Goal: Leave review/rating: Leave review/rating

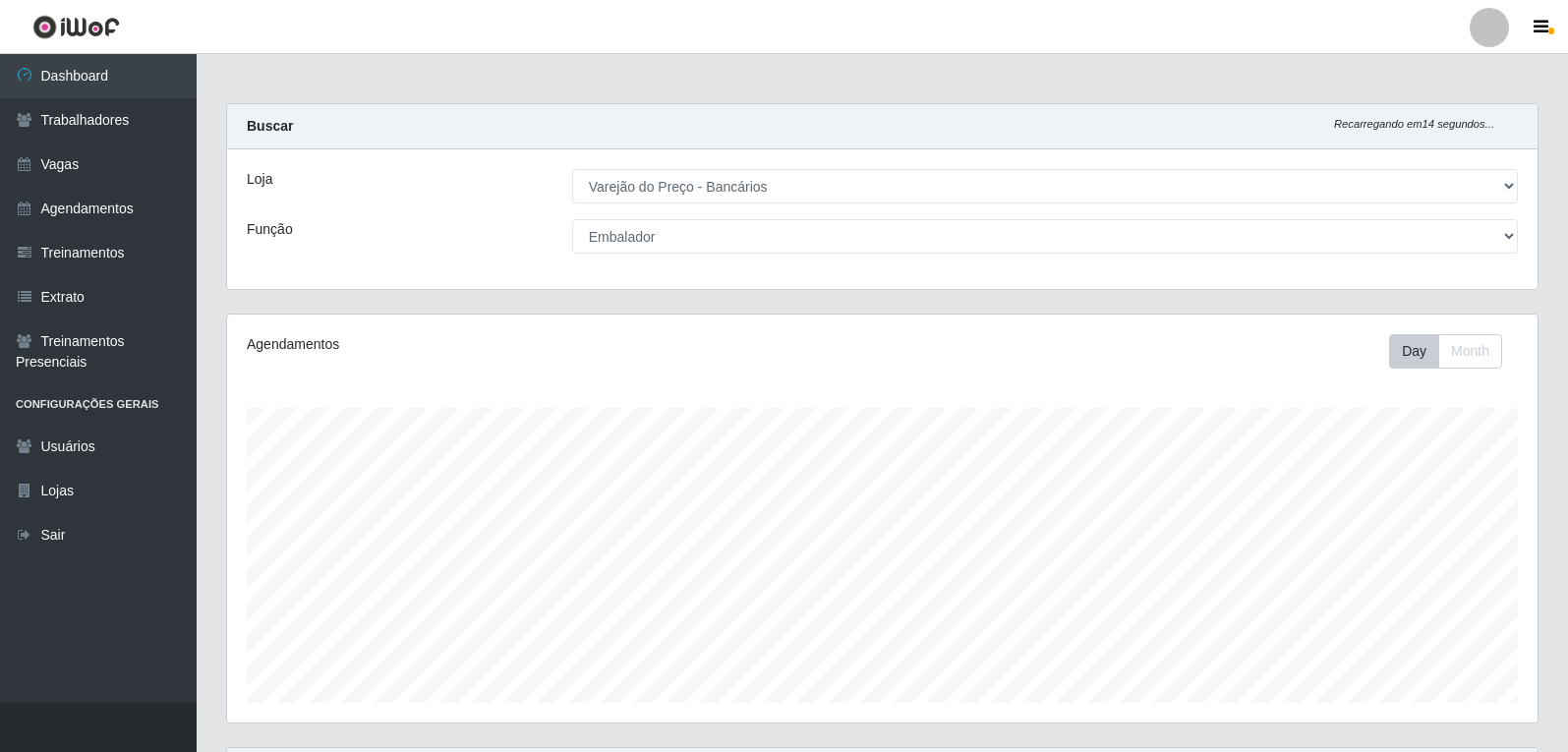
select select "157"
select select "1"
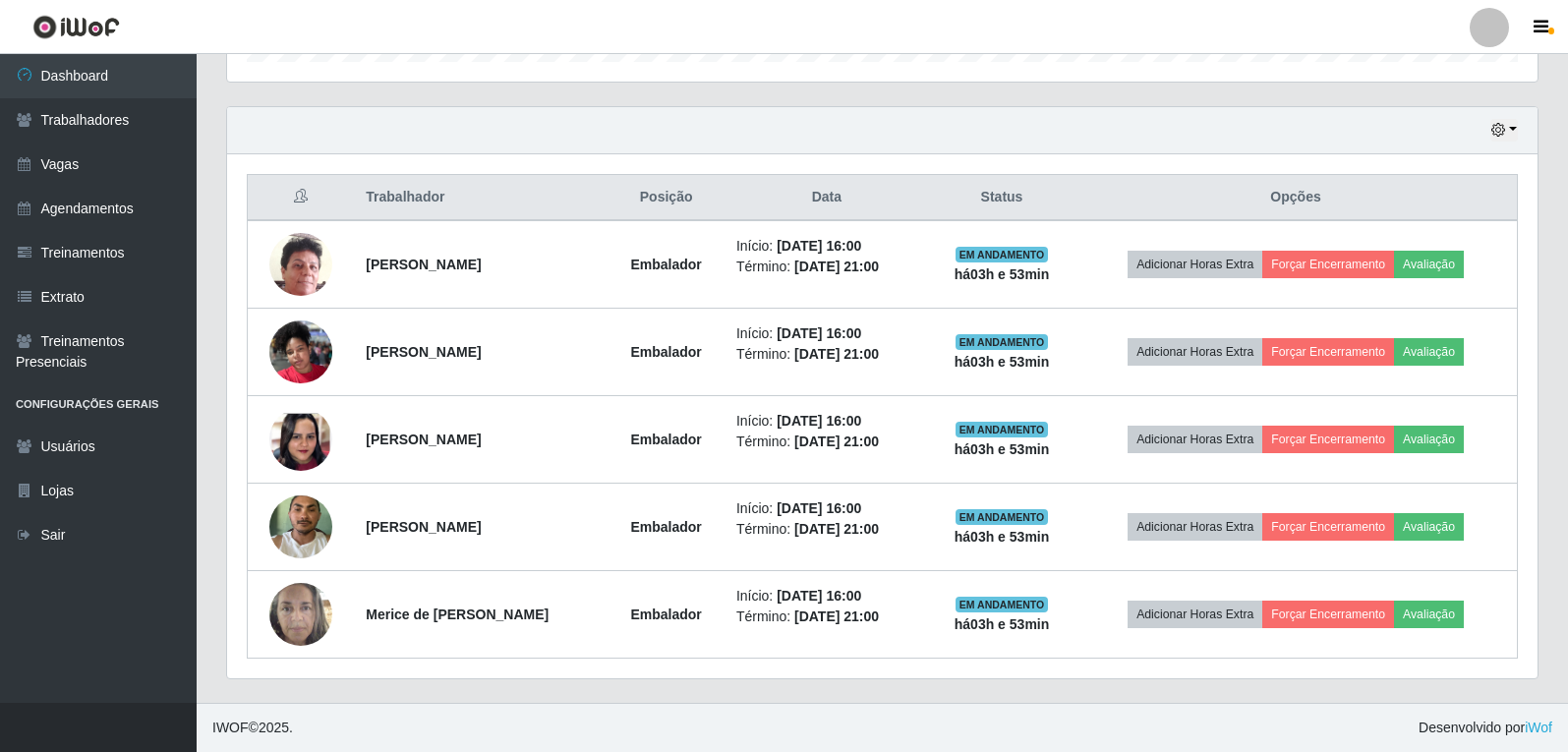
scroll to position [408, 1311]
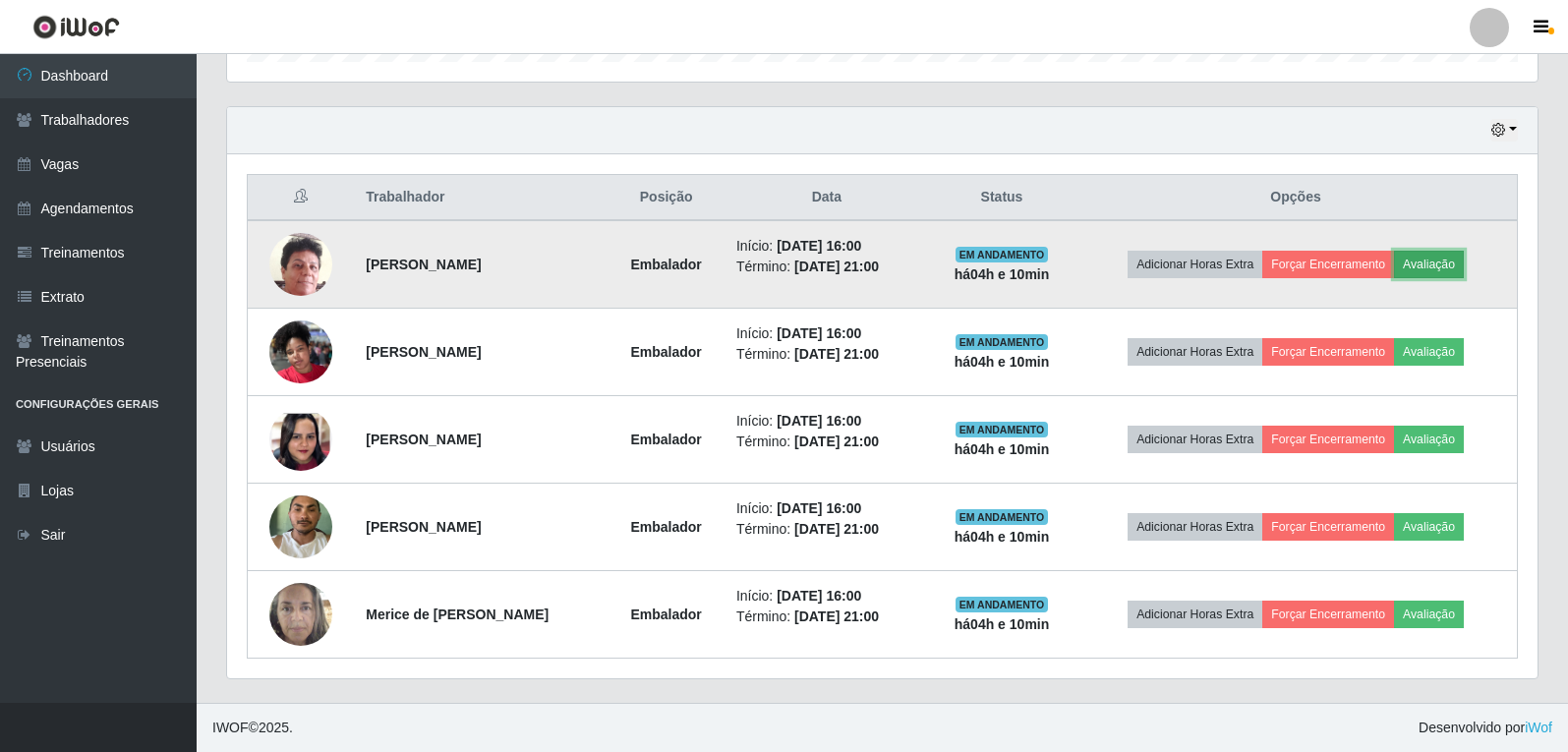
click at [1447, 261] on button "Avaliação" at bounding box center [1429, 265] width 70 height 28
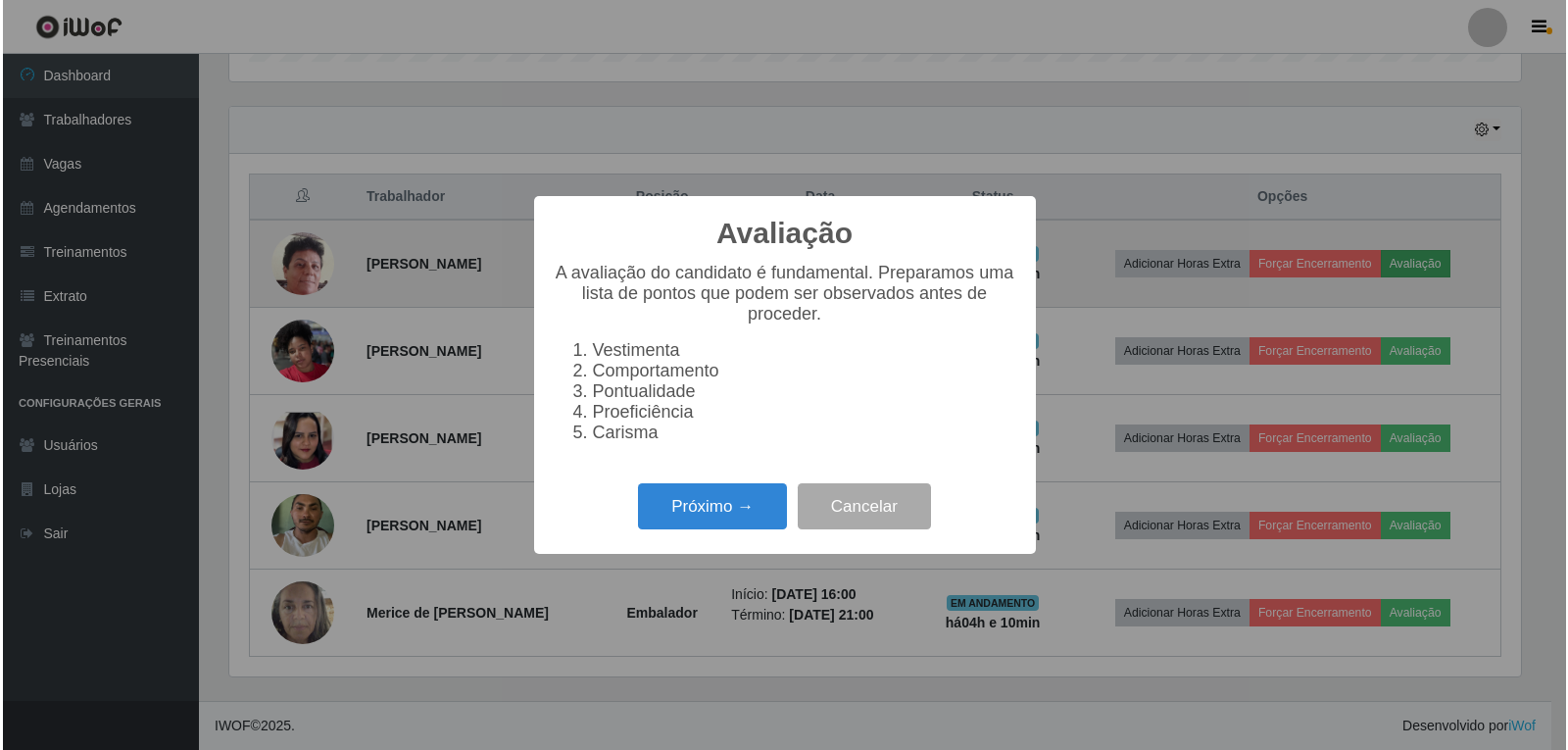
scroll to position [407, 1297]
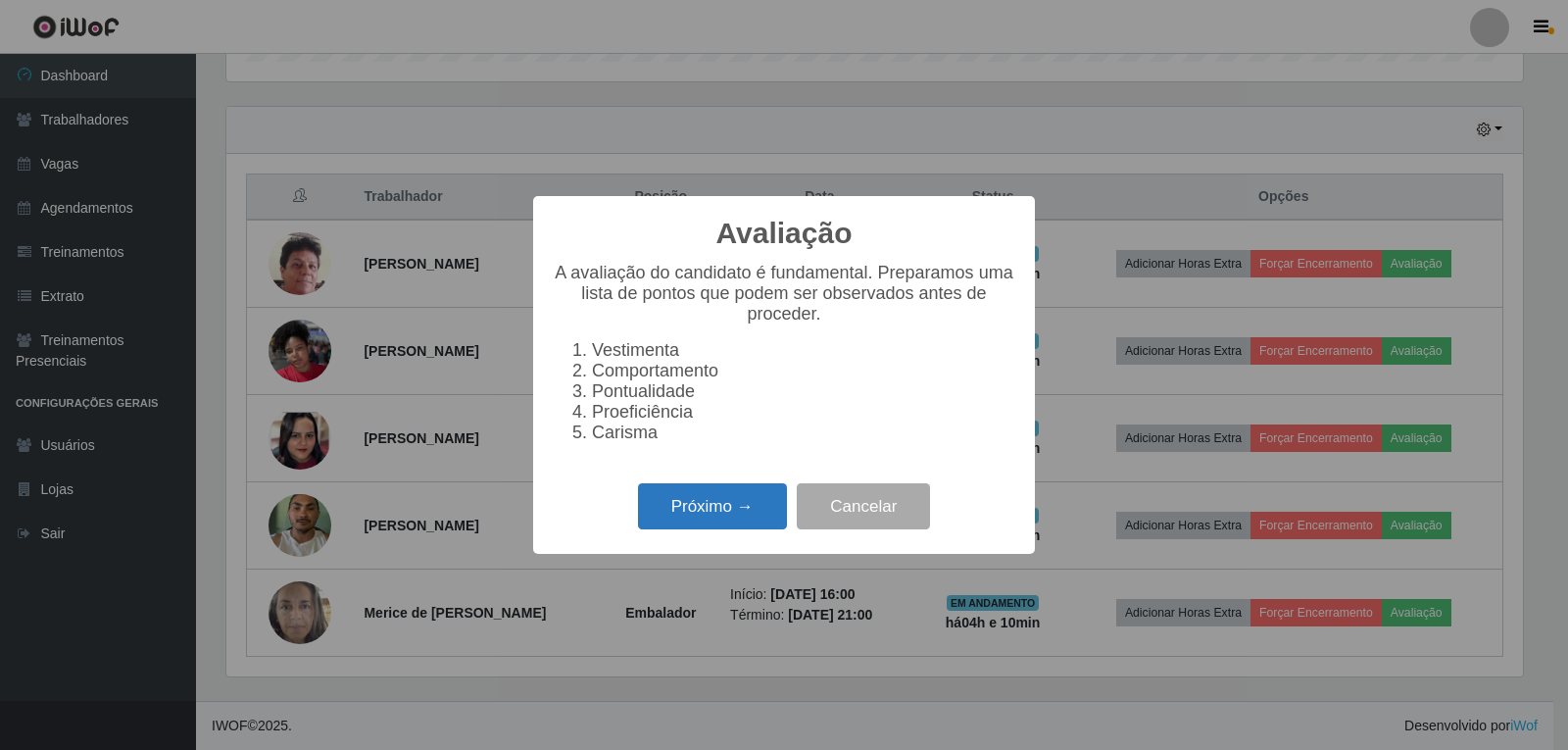
click at [739, 523] on button "Próximo →" at bounding box center [713, 506] width 149 height 46
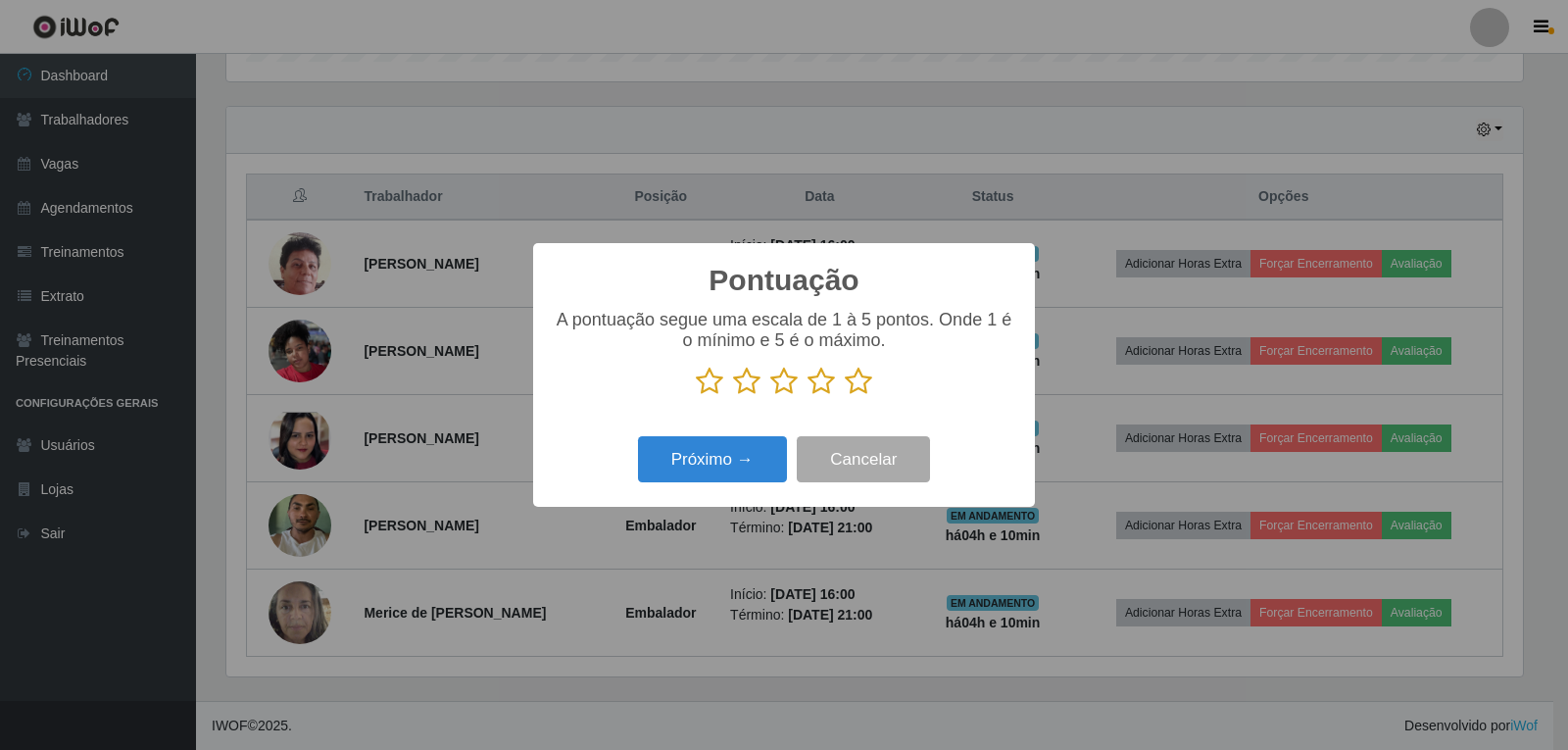
click at [862, 389] on icon at bounding box center [859, 381] width 28 height 30
click at [845, 396] on input "radio" at bounding box center [845, 396] width 0 height 0
click at [744, 460] on button "Próximo →" at bounding box center [713, 459] width 149 height 46
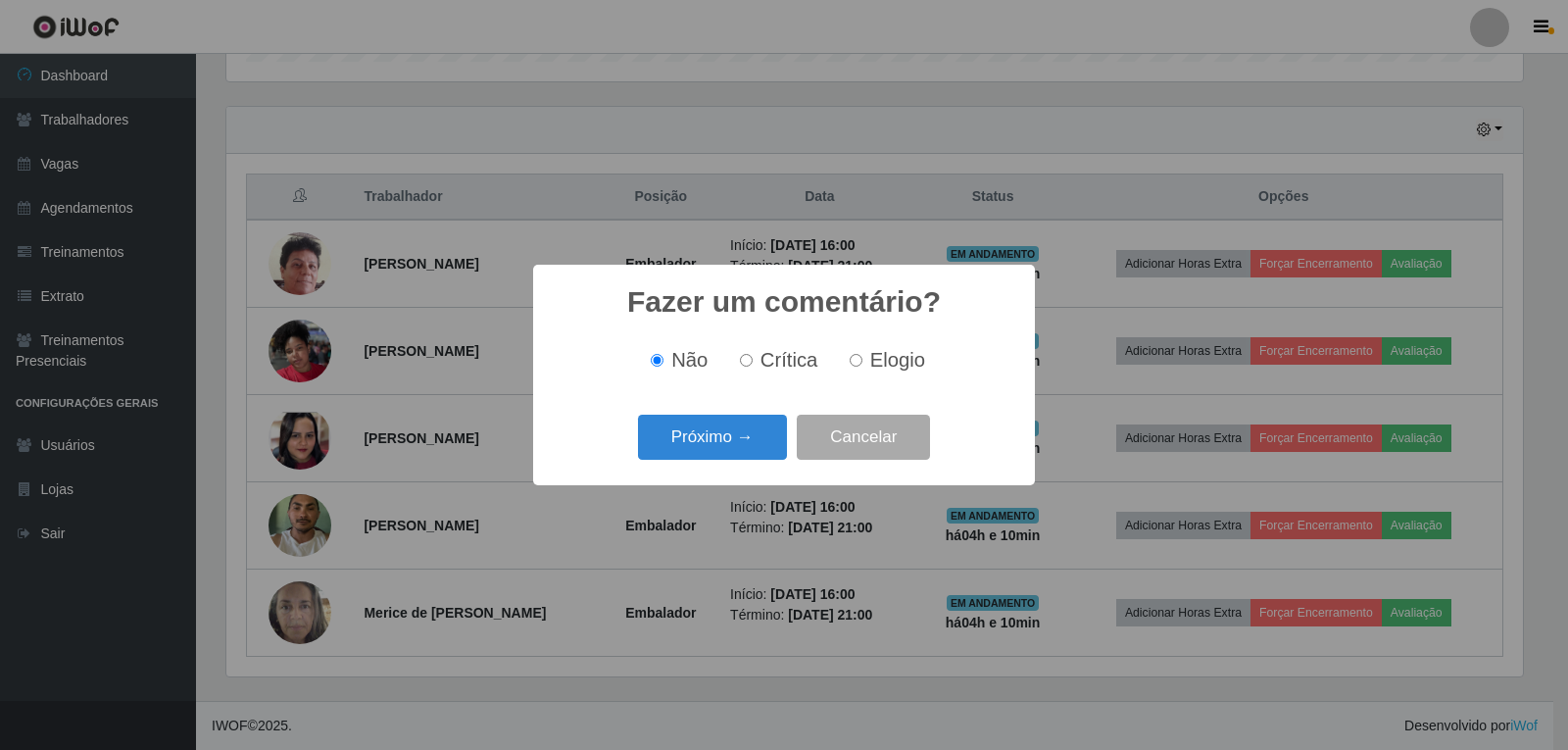
click at [863, 367] on label "Elogio" at bounding box center [884, 361] width 84 height 23
click at [862, 367] on input "Elogio" at bounding box center [856, 360] width 13 height 13
radio input "true"
click at [763, 418] on button "Próximo →" at bounding box center [713, 437] width 149 height 46
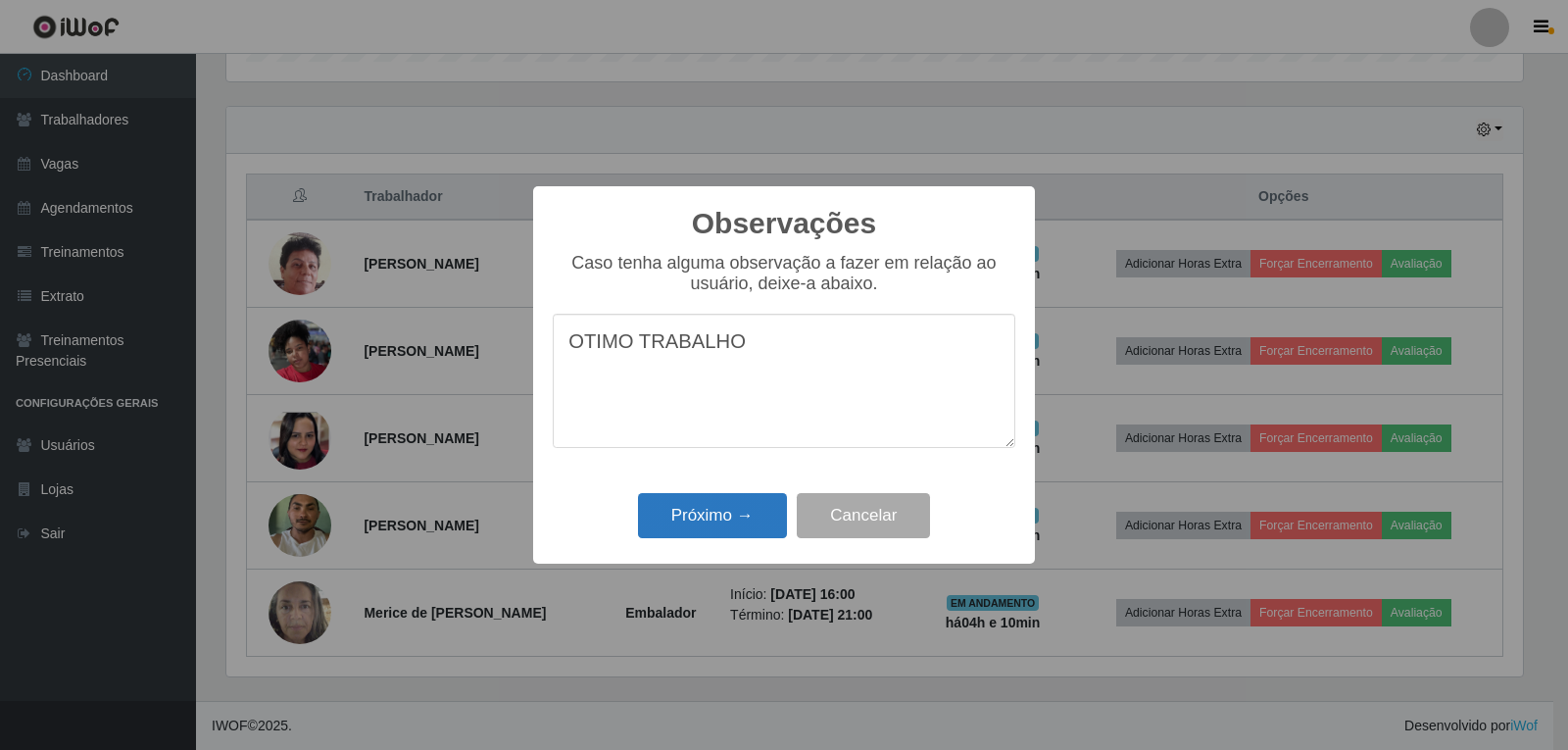
type textarea "OTIMO TRABALHO"
click at [732, 512] on button "Próximo →" at bounding box center [713, 516] width 149 height 46
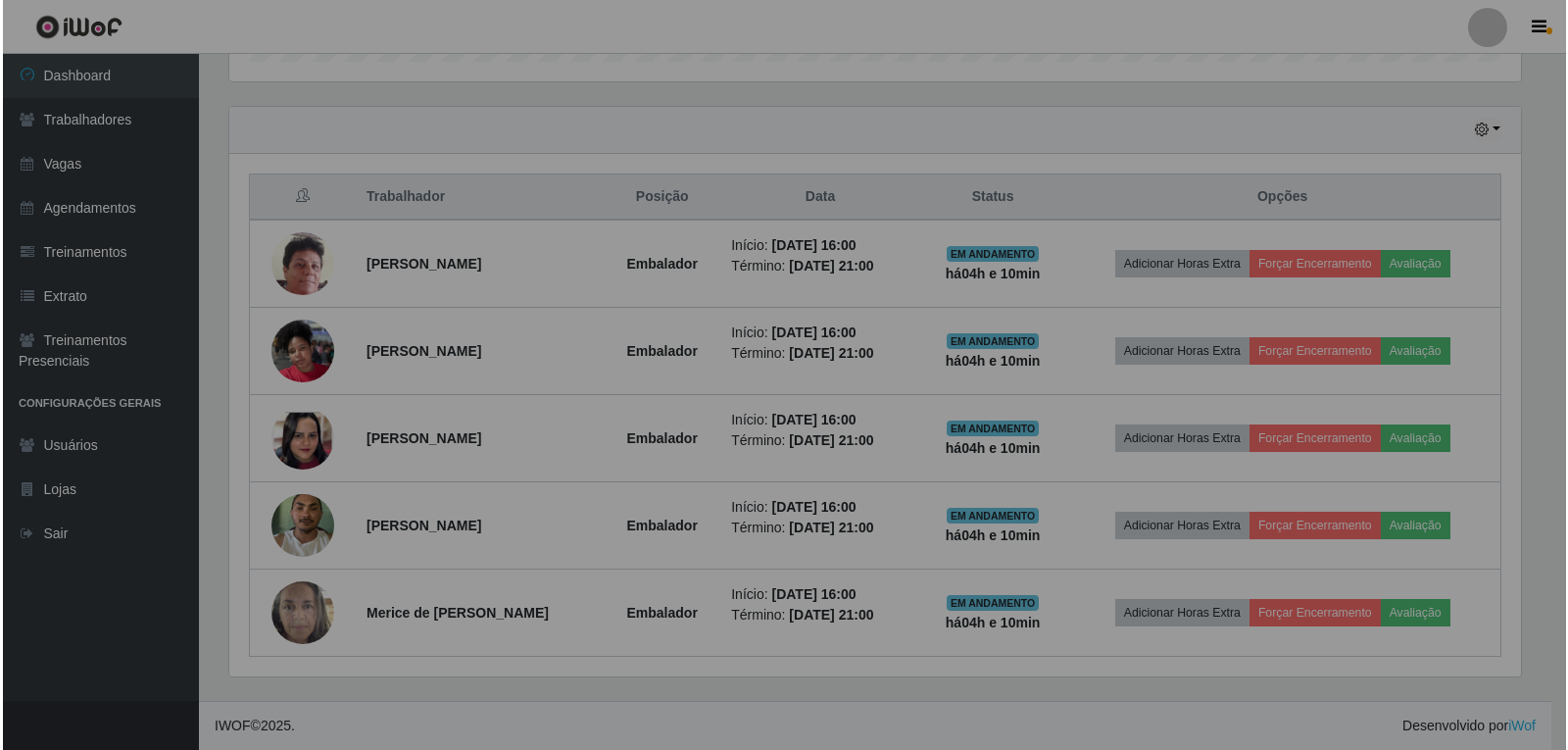
scroll to position [407, 1307]
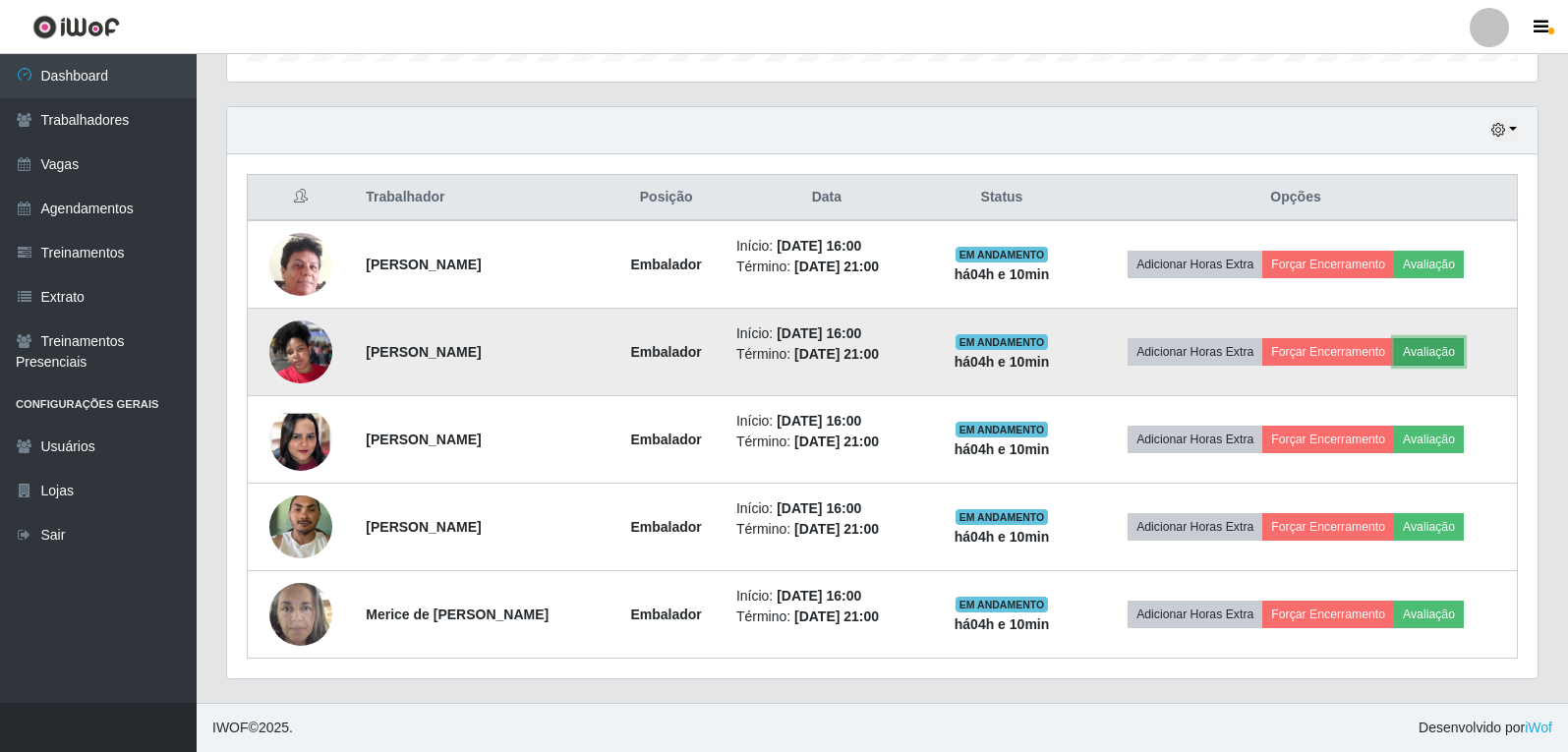
click at [1464, 359] on button "Avaliação" at bounding box center [1429, 353] width 70 height 28
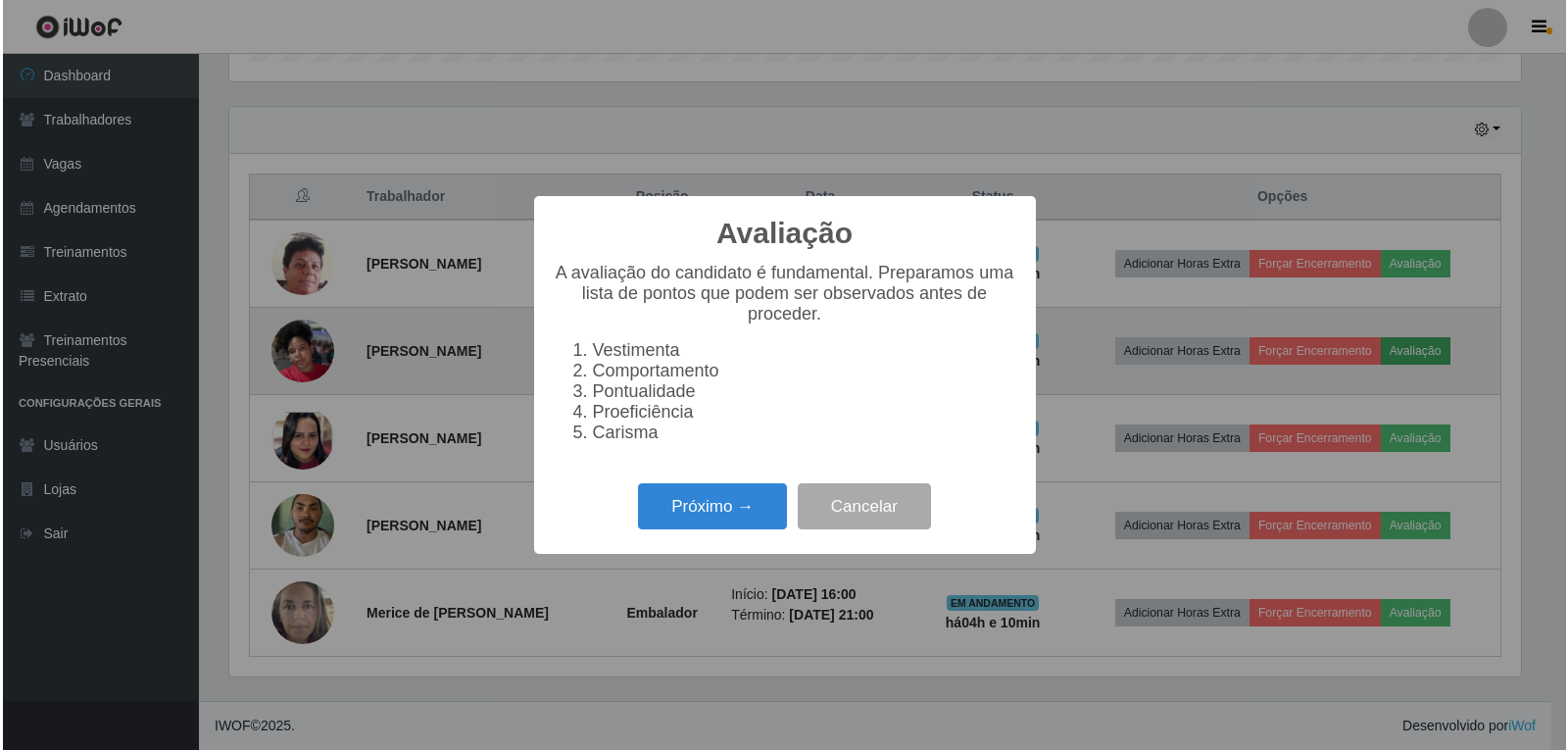
scroll to position [407, 1297]
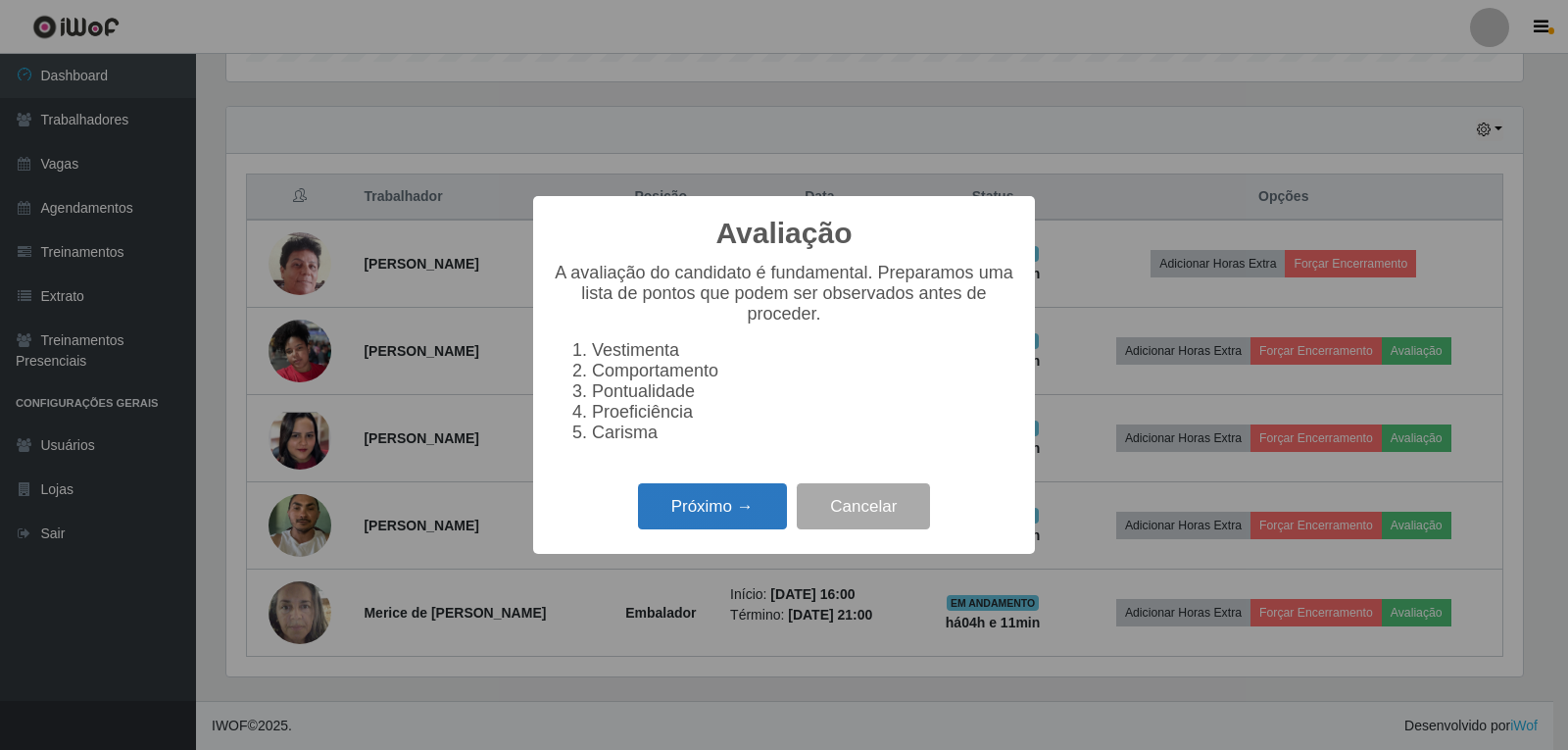
click at [713, 516] on button "Próximo →" at bounding box center [713, 506] width 149 height 46
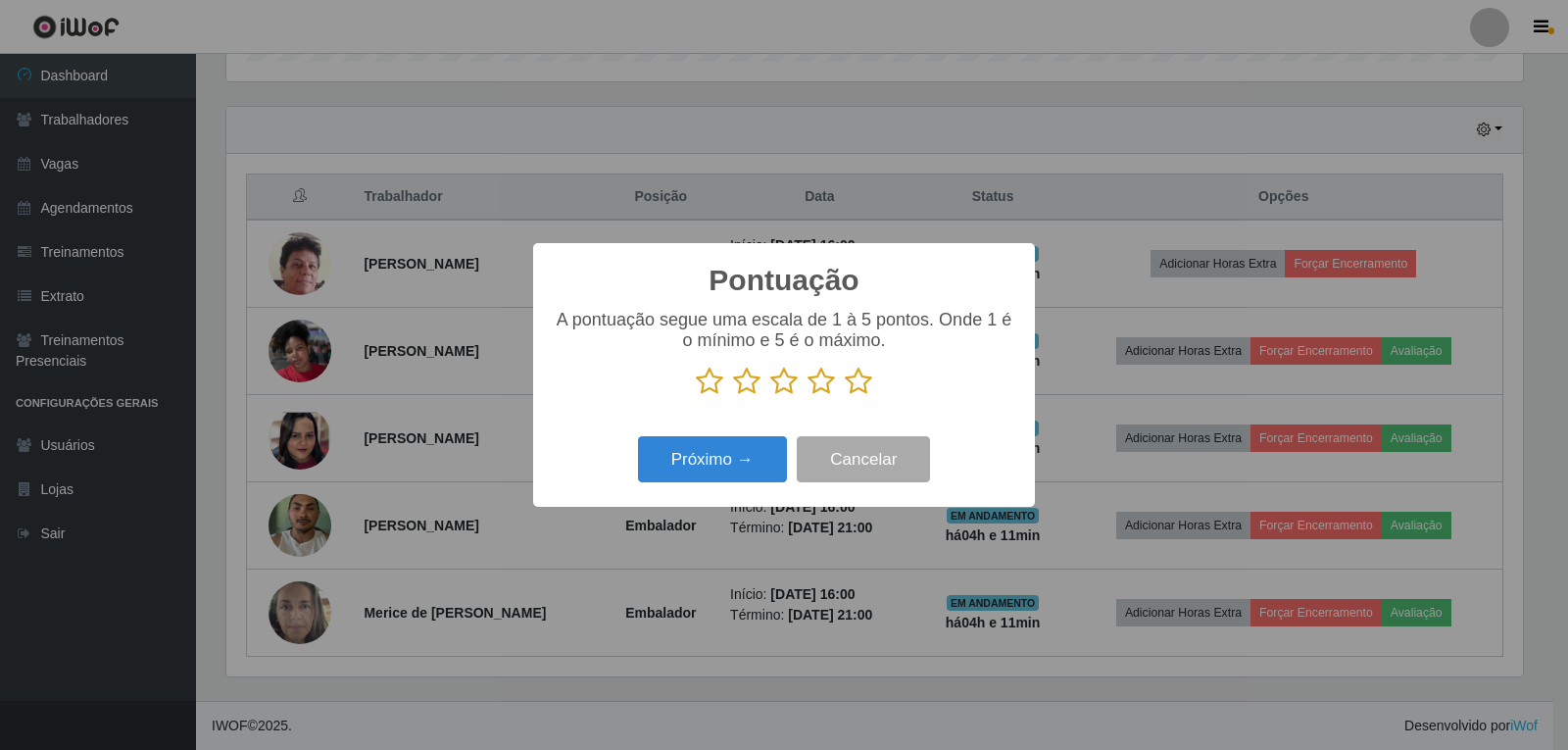
click at [859, 390] on icon at bounding box center [859, 381] width 28 height 30
click at [845, 396] on input "radio" at bounding box center [845, 396] width 0 height 0
click at [753, 455] on button "Próximo →" at bounding box center [713, 459] width 149 height 46
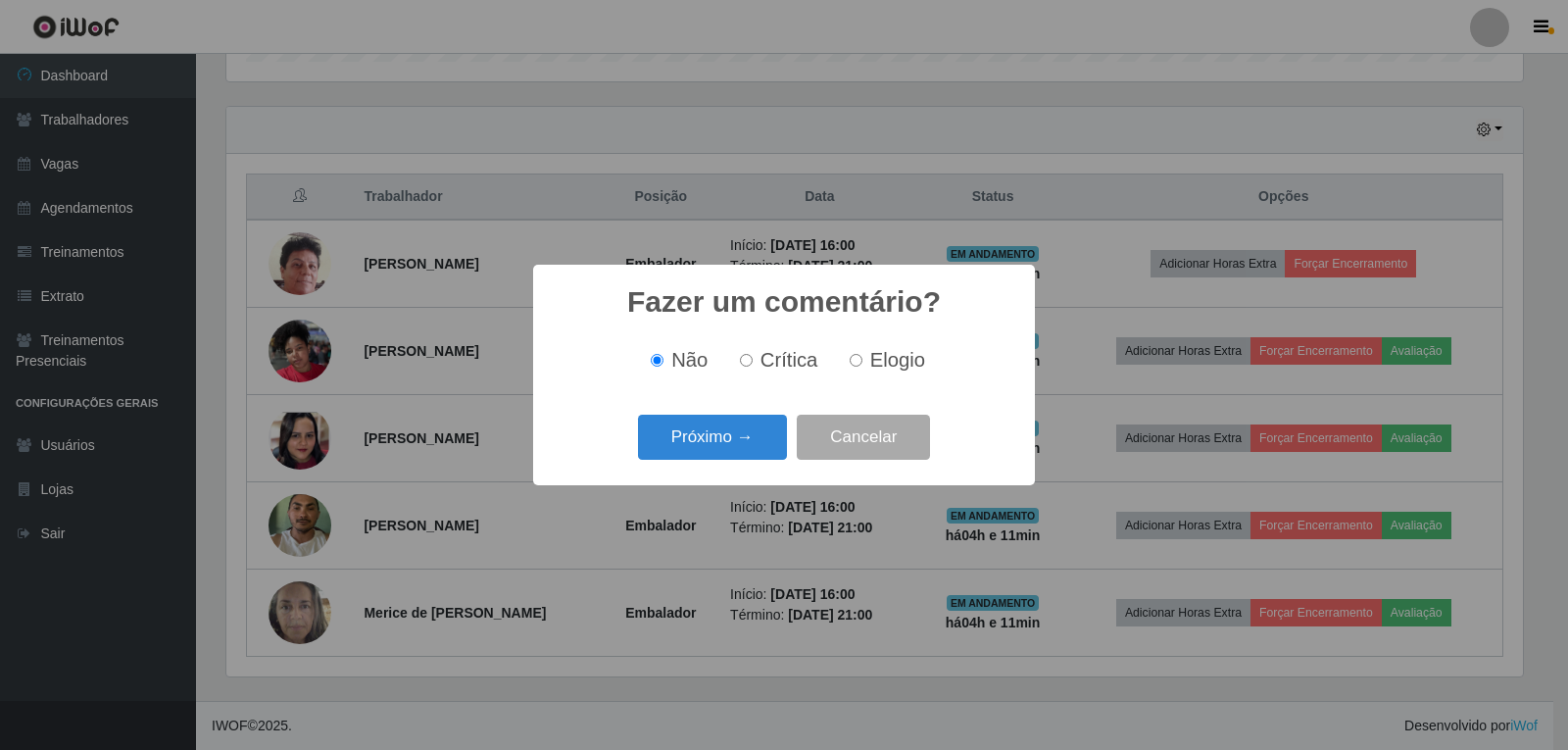
click at [886, 361] on span "Elogio" at bounding box center [897, 361] width 55 height 22
click at [862, 361] on input "Elogio" at bounding box center [856, 360] width 13 height 13
radio input "true"
click at [715, 450] on button "Próximo →" at bounding box center [713, 437] width 149 height 46
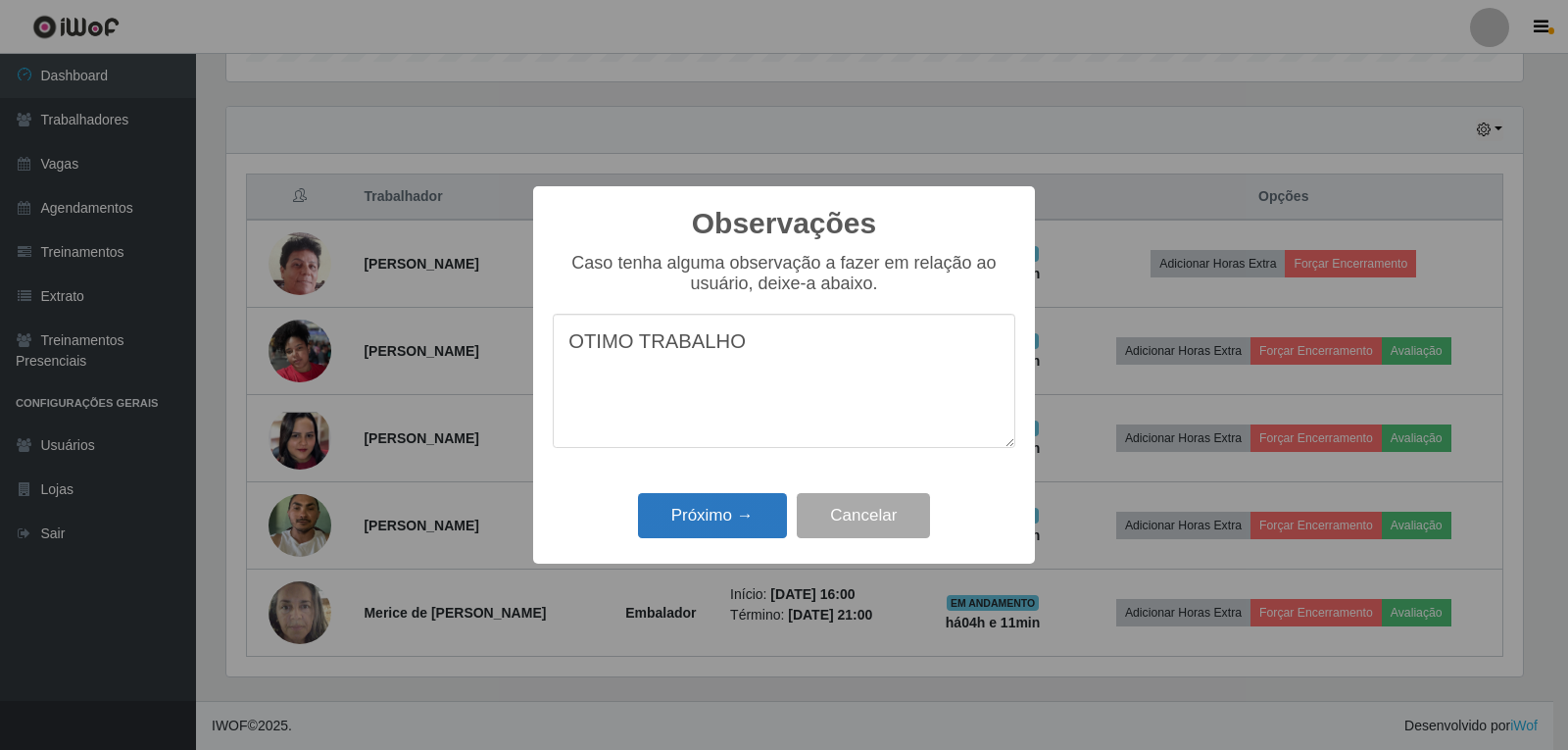
type textarea "OTIMO TRABALHO"
click at [757, 505] on button "Próximo →" at bounding box center [713, 516] width 149 height 46
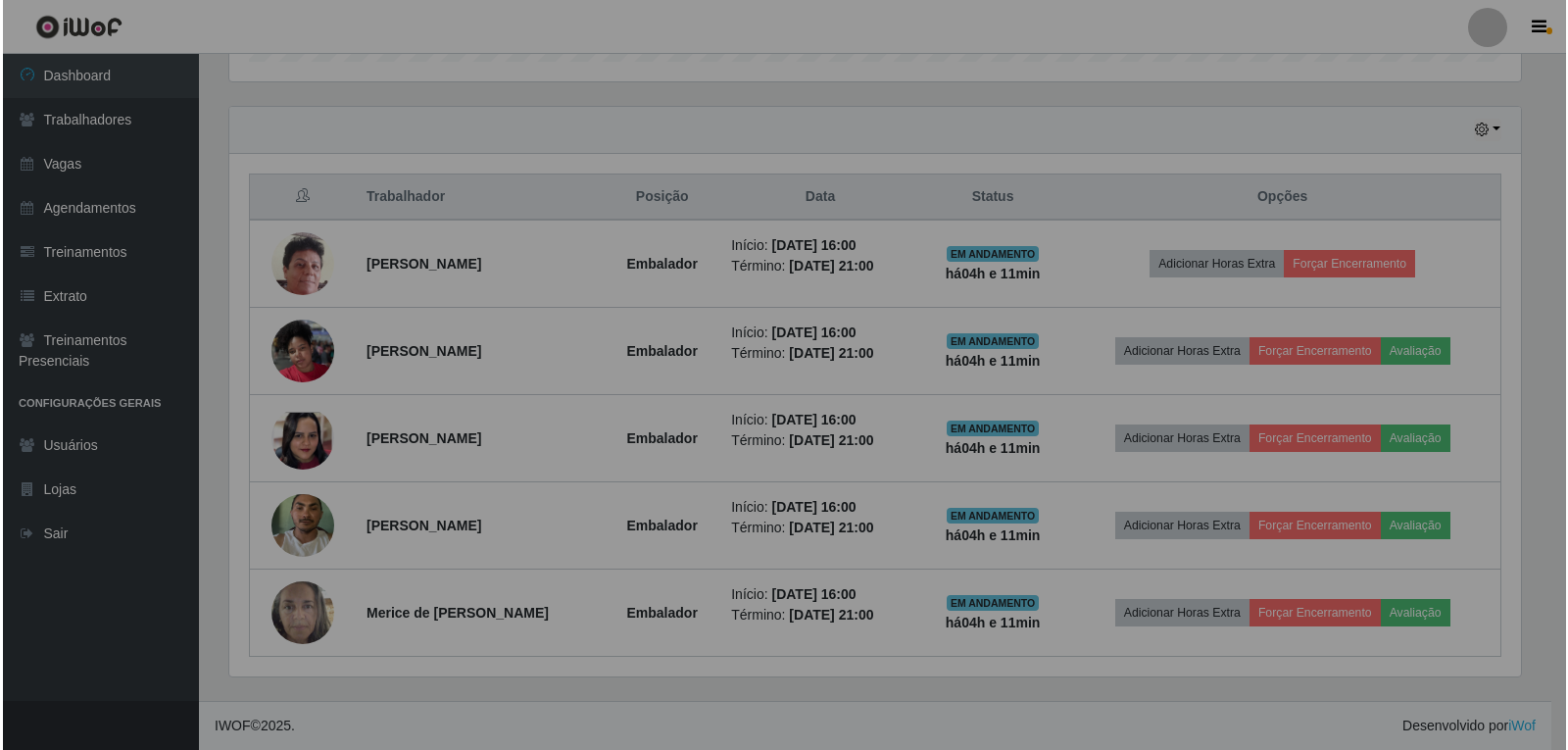
scroll to position [407, 1307]
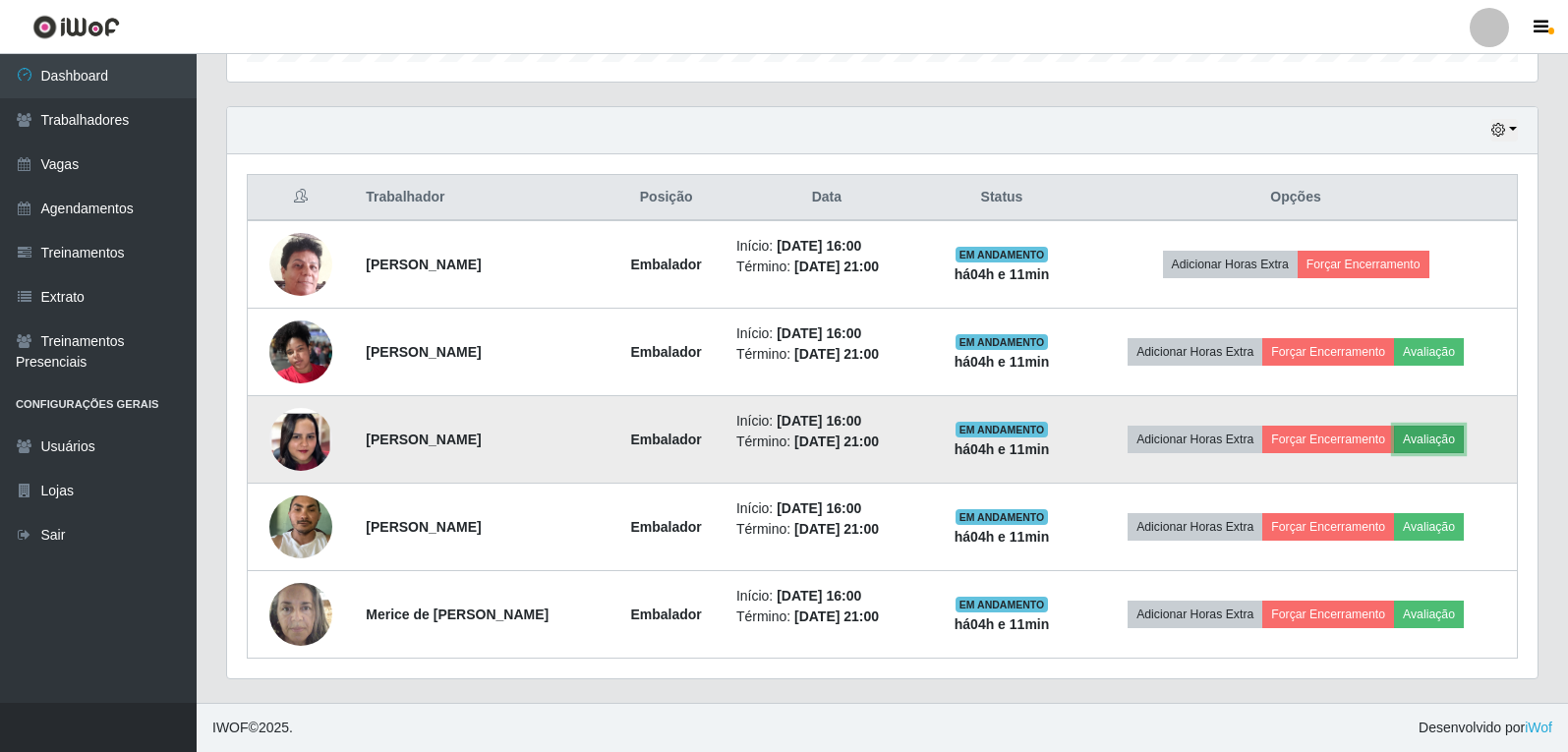
click at [1450, 437] on button "Avaliação" at bounding box center [1429, 439] width 70 height 28
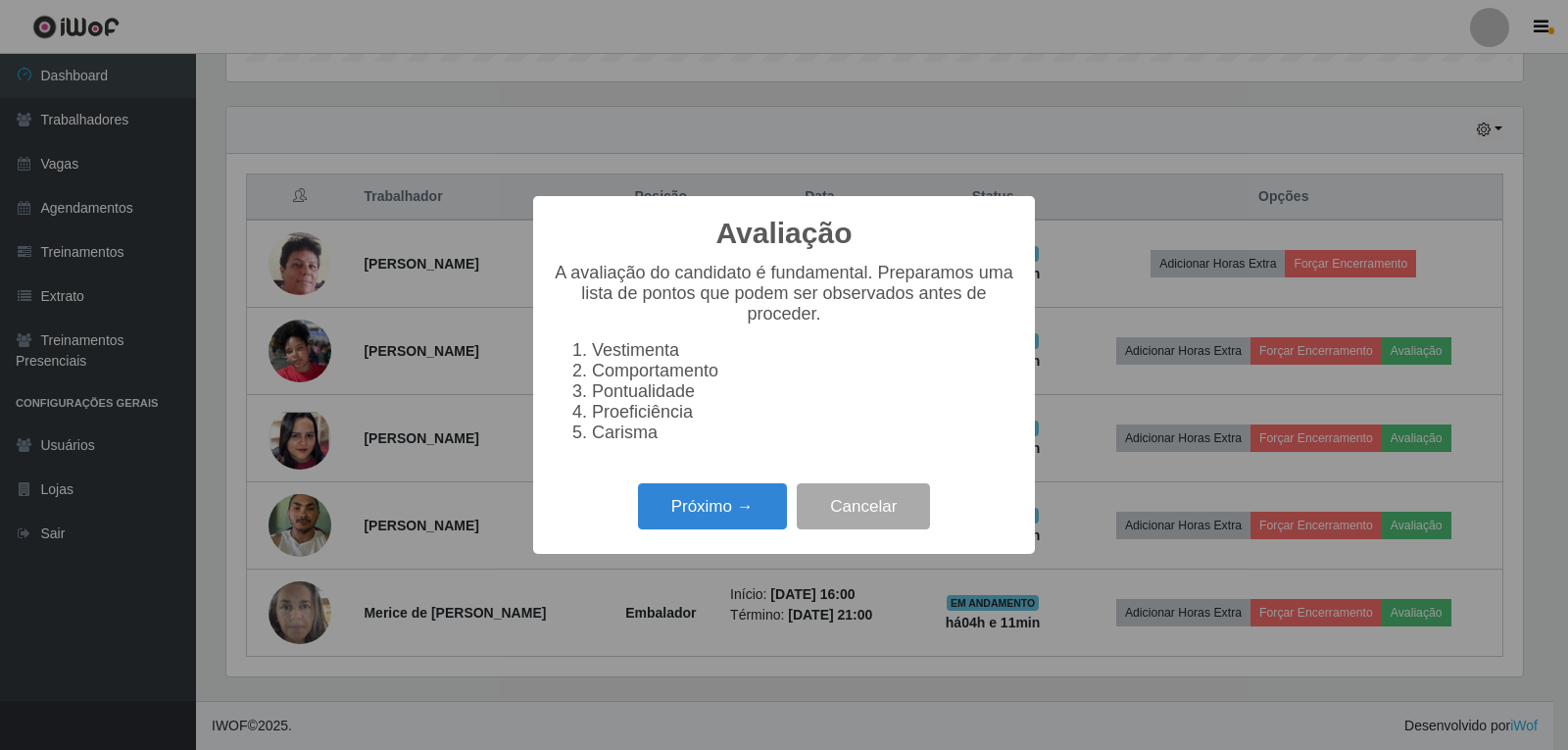
scroll to position [407, 1297]
click at [710, 518] on button "Próximo →" at bounding box center [713, 506] width 149 height 46
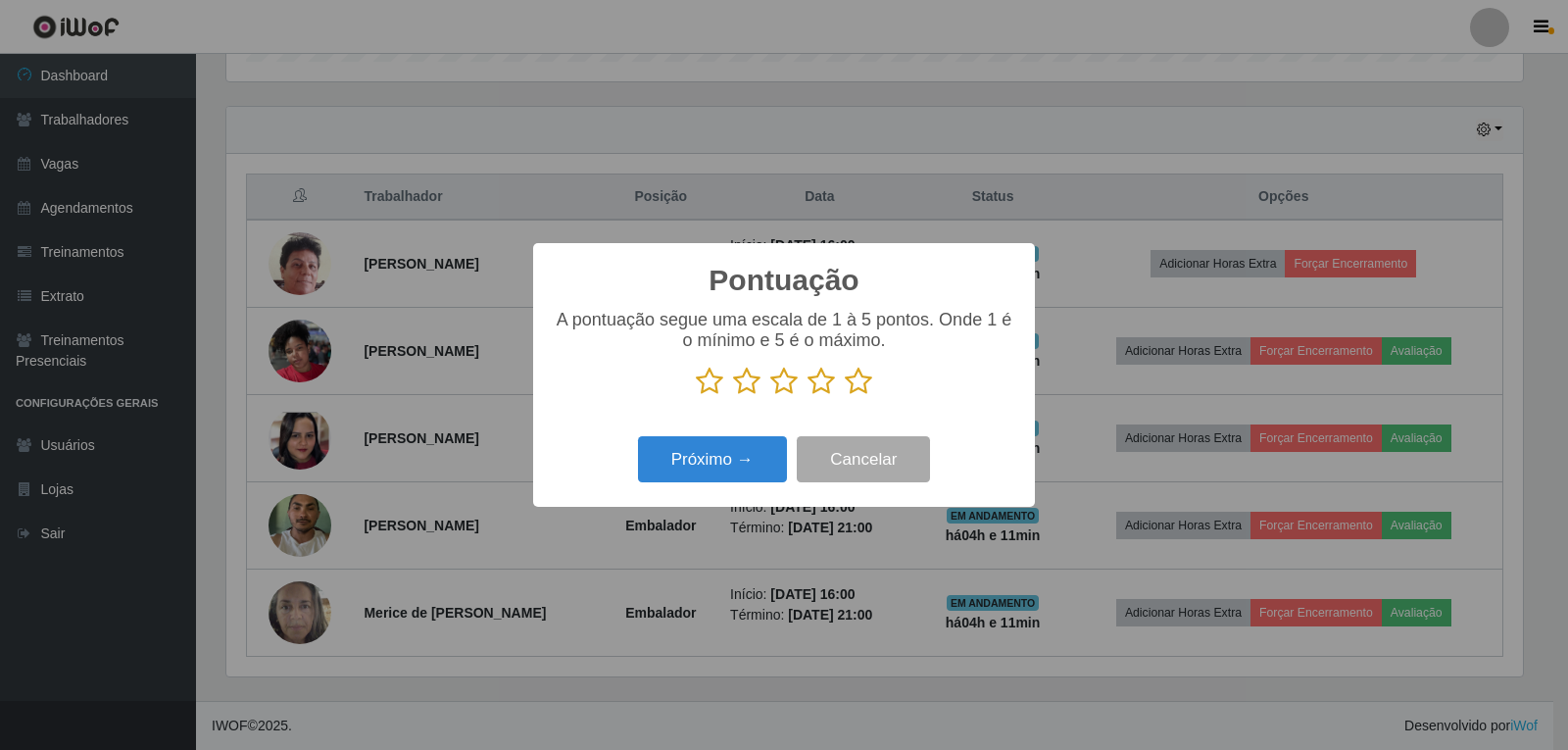
scroll to position [980293, 978950]
click at [858, 385] on icon at bounding box center [859, 381] width 28 height 30
click at [845, 396] on input "radio" at bounding box center [845, 396] width 0 height 0
click at [757, 457] on button "Próximo →" at bounding box center [713, 459] width 149 height 46
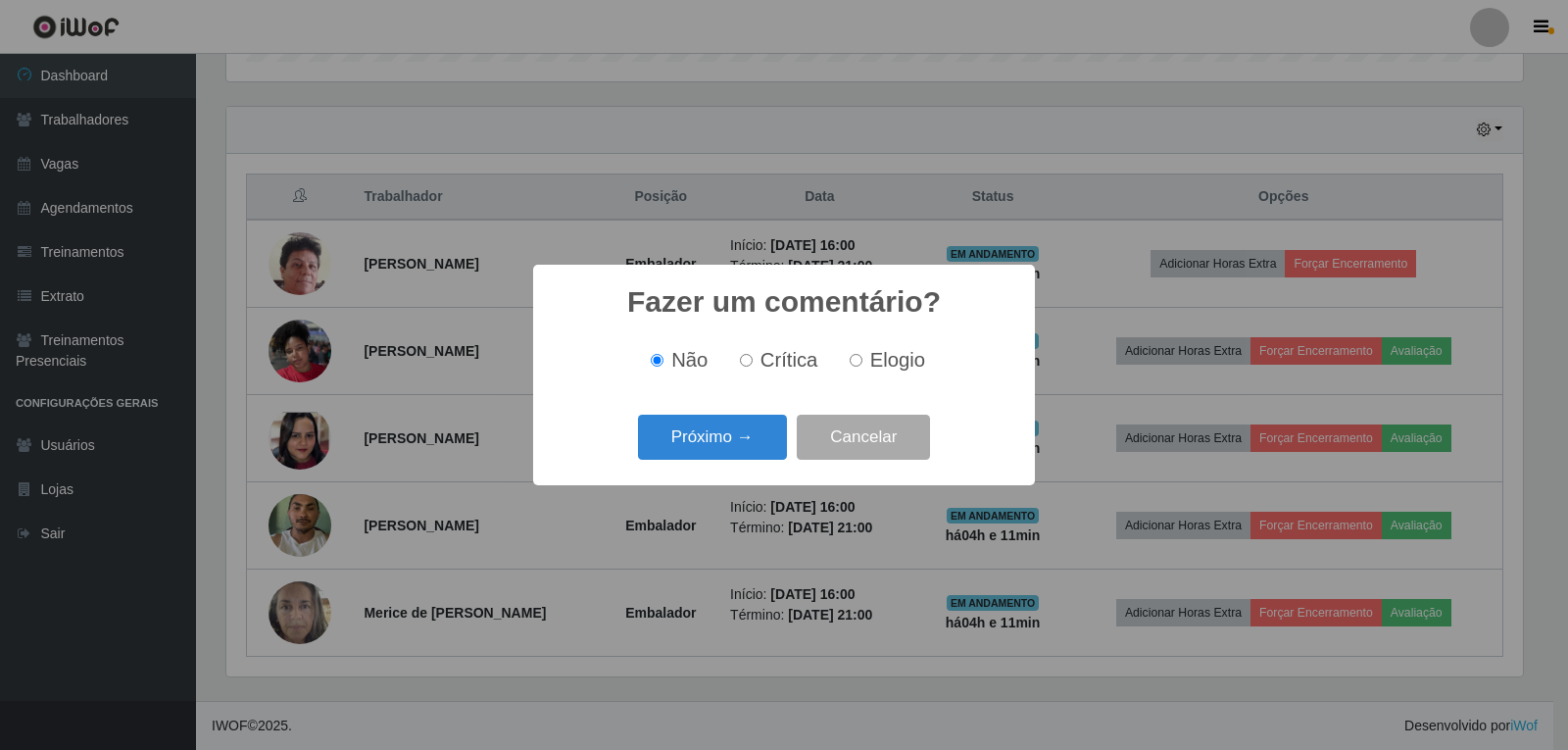
click at [870, 358] on span "Elogio" at bounding box center [897, 361] width 55 height 22
click at [862, 358] on input "Elogio" at bounding box center [856, 360] width 13 height 13
radio input "true"
click at [762, 435] on button "Próximo →" at bounding box center [713, 437] width 149 height 46
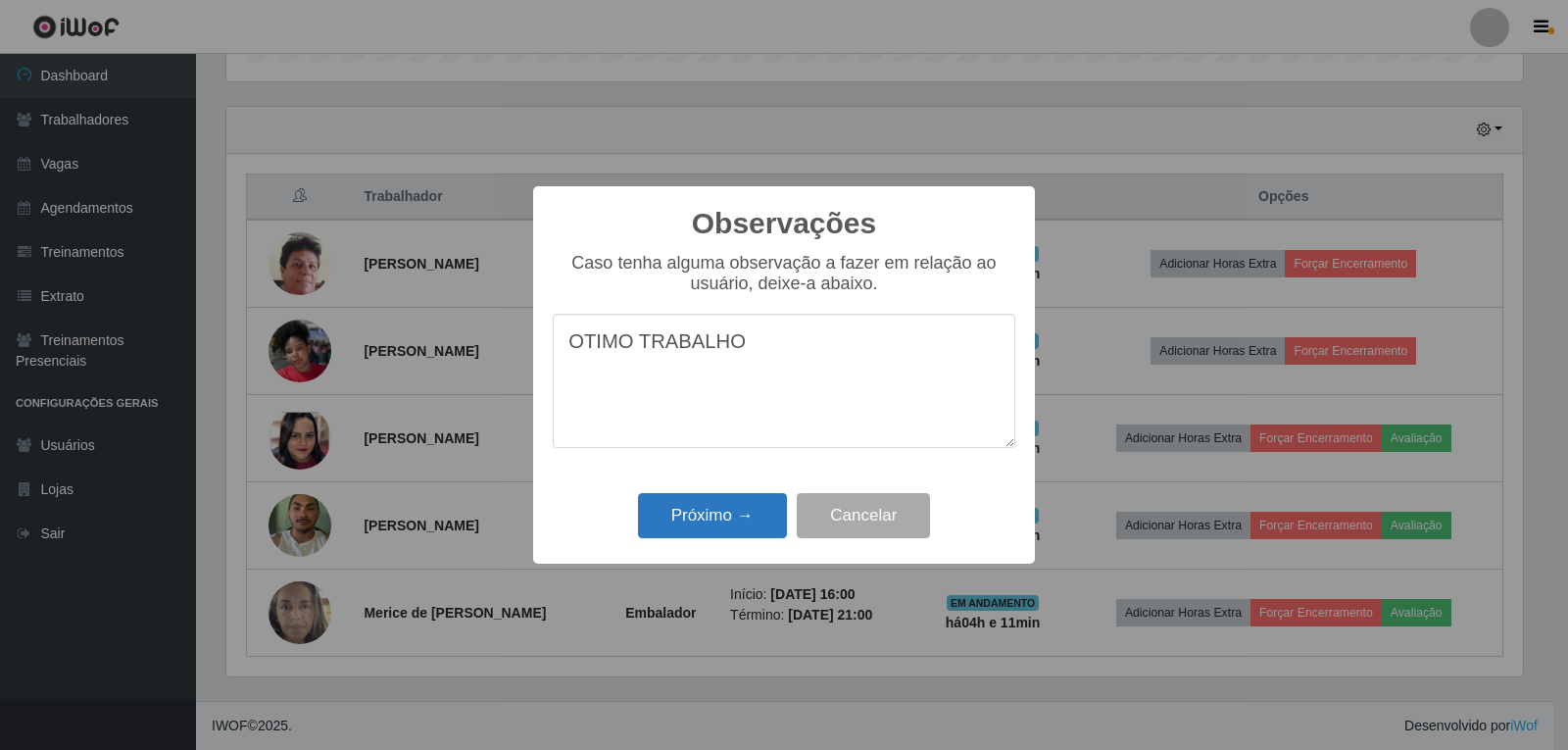
type textarea "OTIMO TRABALHO"
click at [710, 520] on button "Próximo →" at bounding box center [713, 516] width 149 height 46
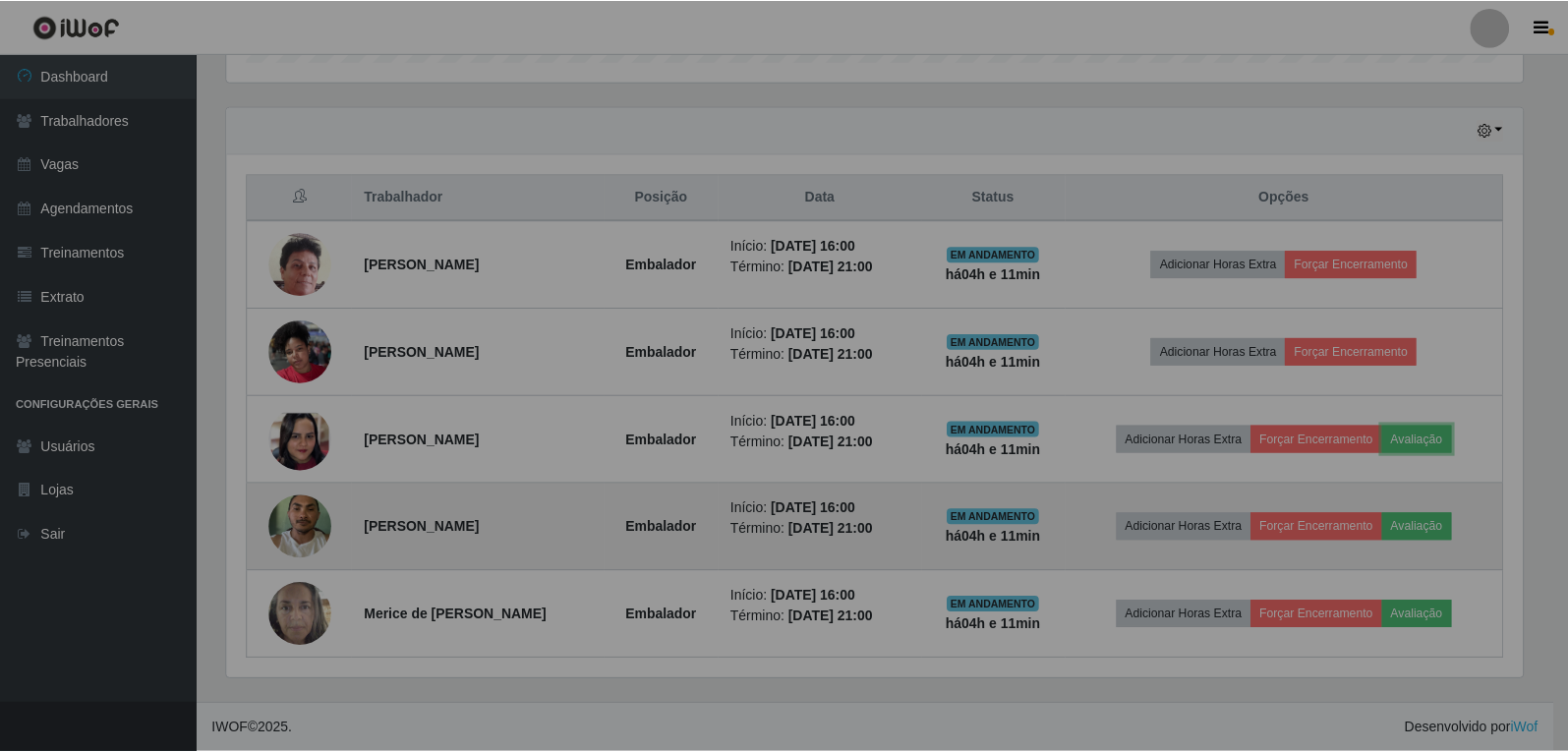
scroll to position [408, 1311]
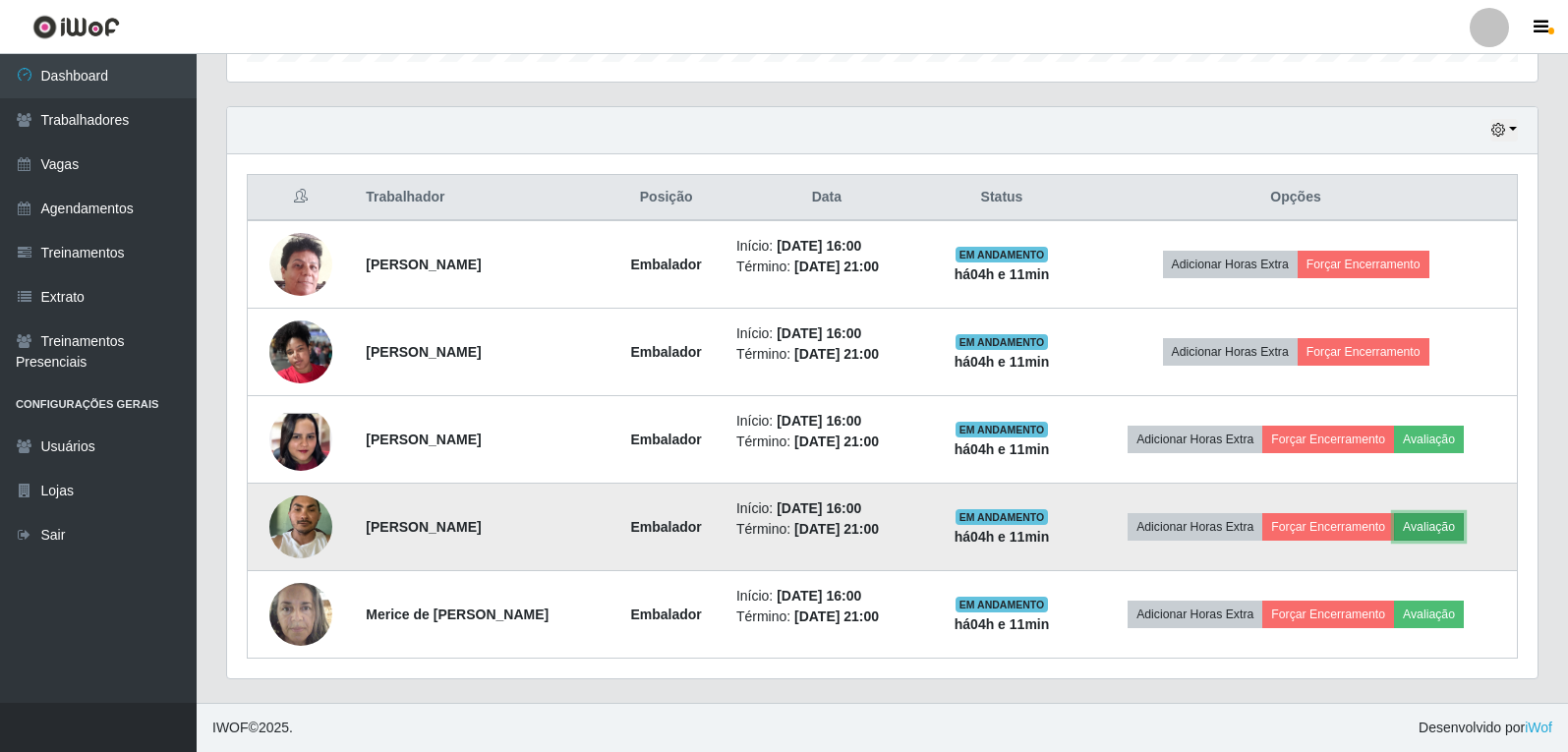
click at [1464, 522] on button "Avaliação" at bounding box center [1429, 527] width 70 height 28
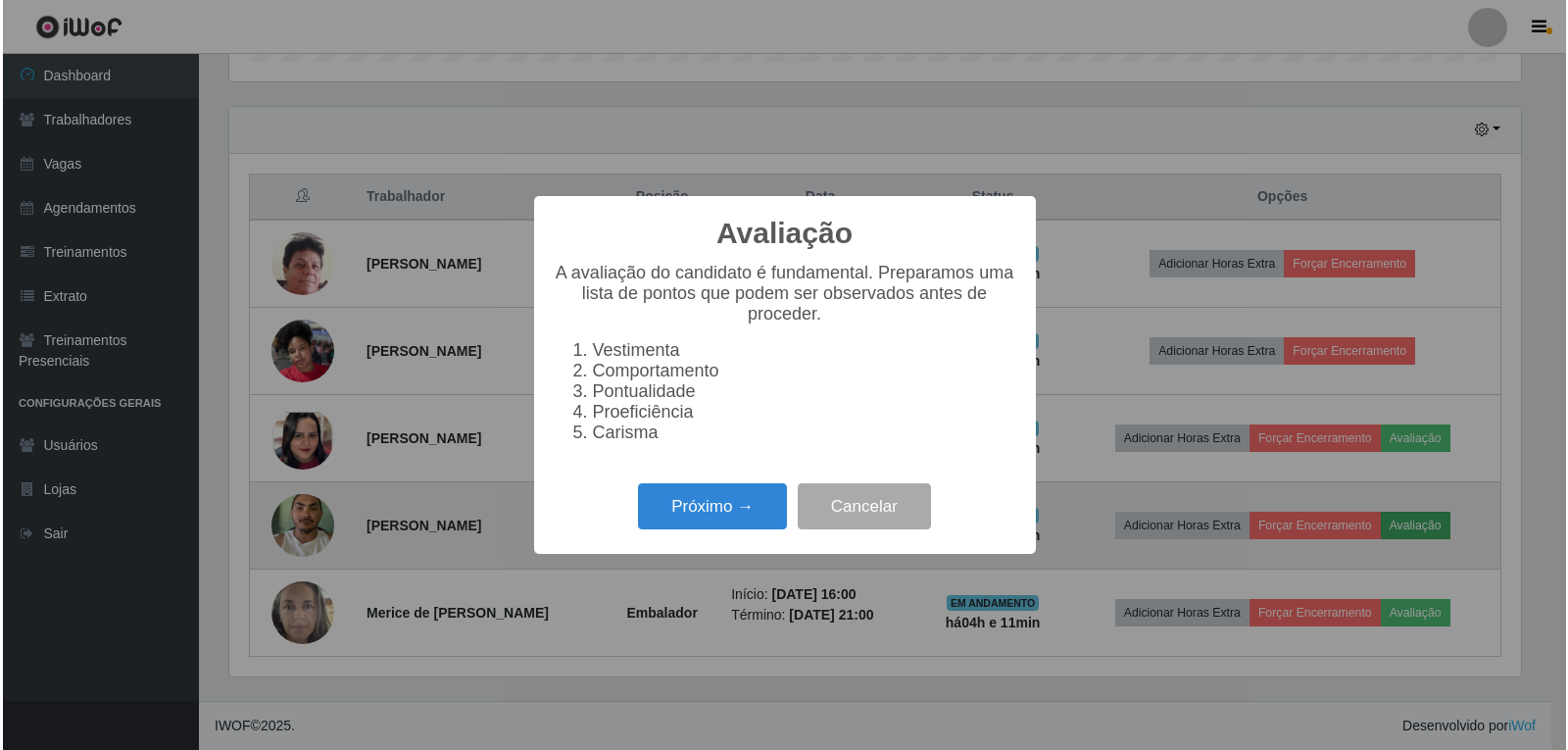
scroll to position [407, 1297]
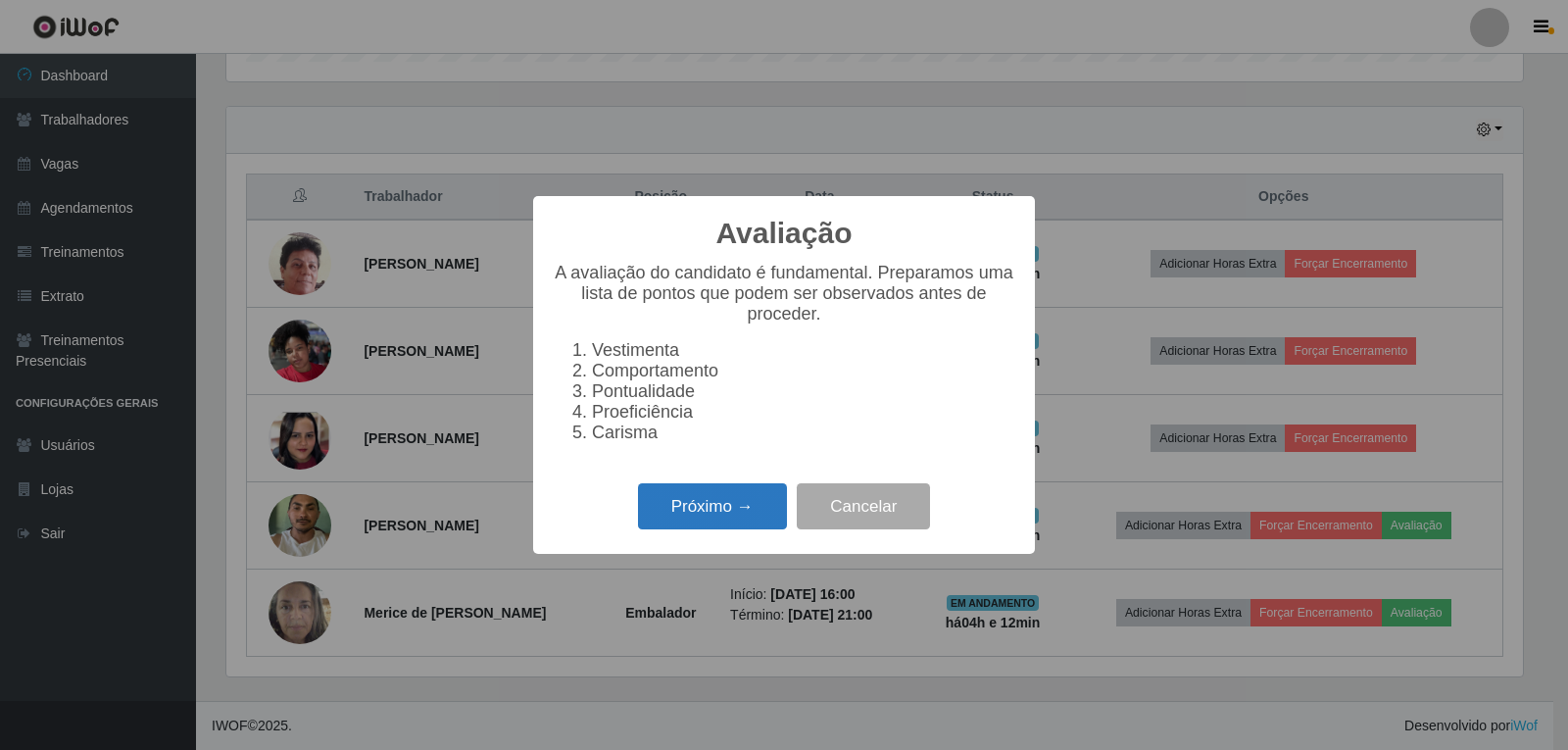
click at [674, 520] on button "Próximo →" at bounding box center [713, 506] width 149 height 46
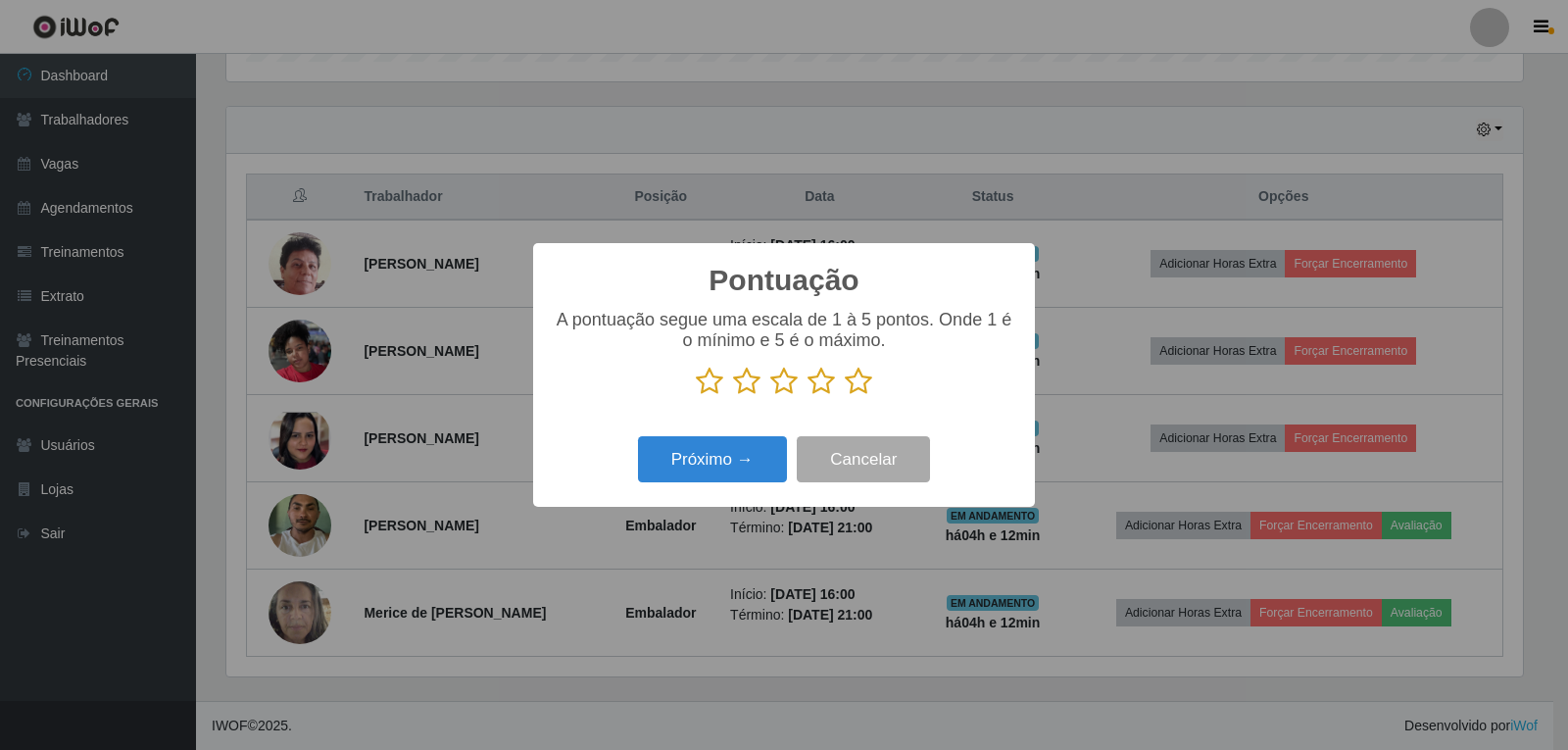
click at [855, 390] on icon at bounding box center [859, 381] width 28 height 30
click at [845, 396] on input "radio" at bounding box center [845, 396] width 0 height 0
drag, startPoint x: 767, startPoint y: 453, endPoint x: 777, endPoint y: 448, distance: 11.2
click at [777, 448] on button "Próximo →" at bounding box center [713, 459] width 149 height 46
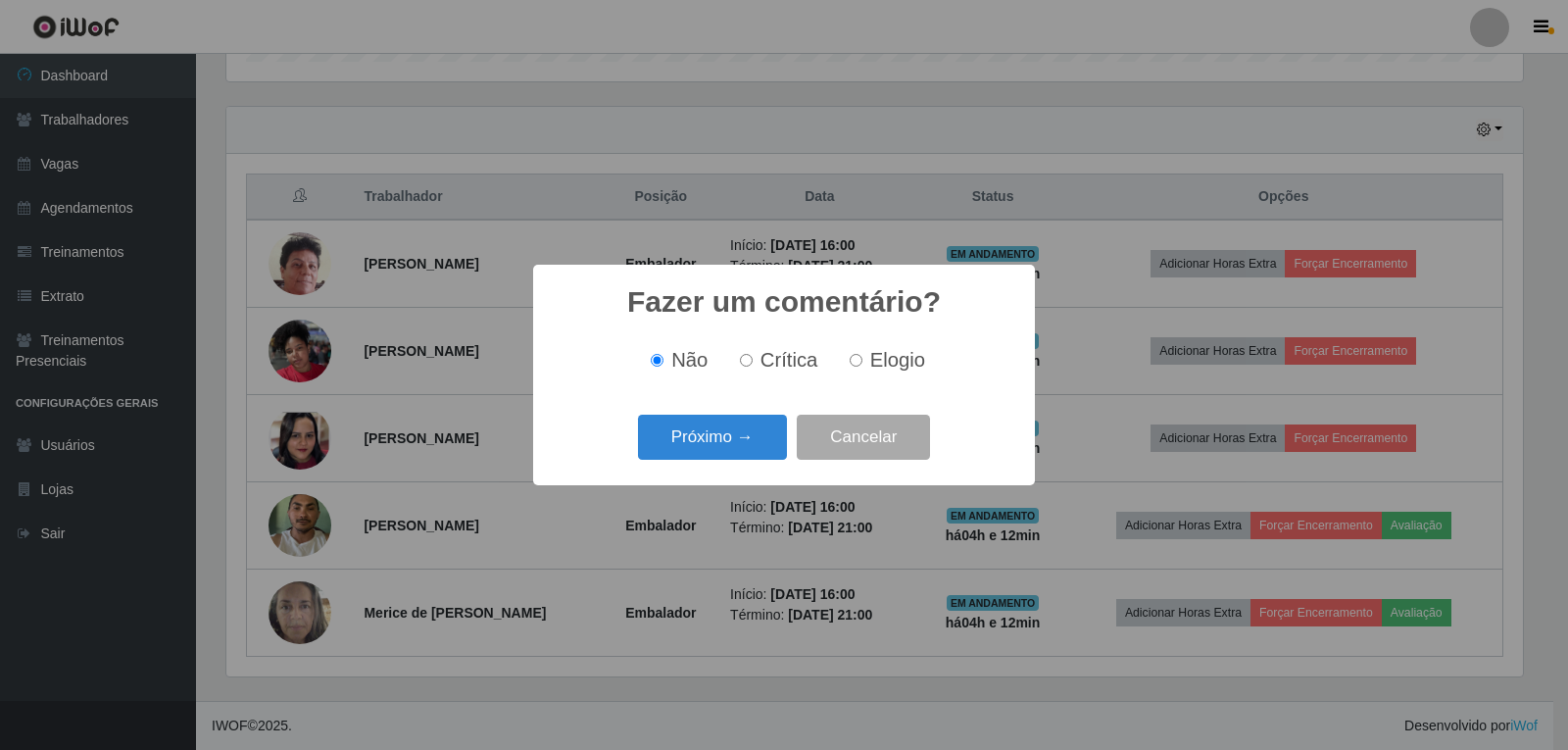
click at [870, 369] on span "Elogio" at bounding box center [897, 361] width 55 height 22
click at [862, 367] on input "Elogio" at bounding box center [856, 360] width 13 height 13
radio input "true"
click at [747, 442] on button "Próximo →" at bounding box center [713, 437] width 149 height 46
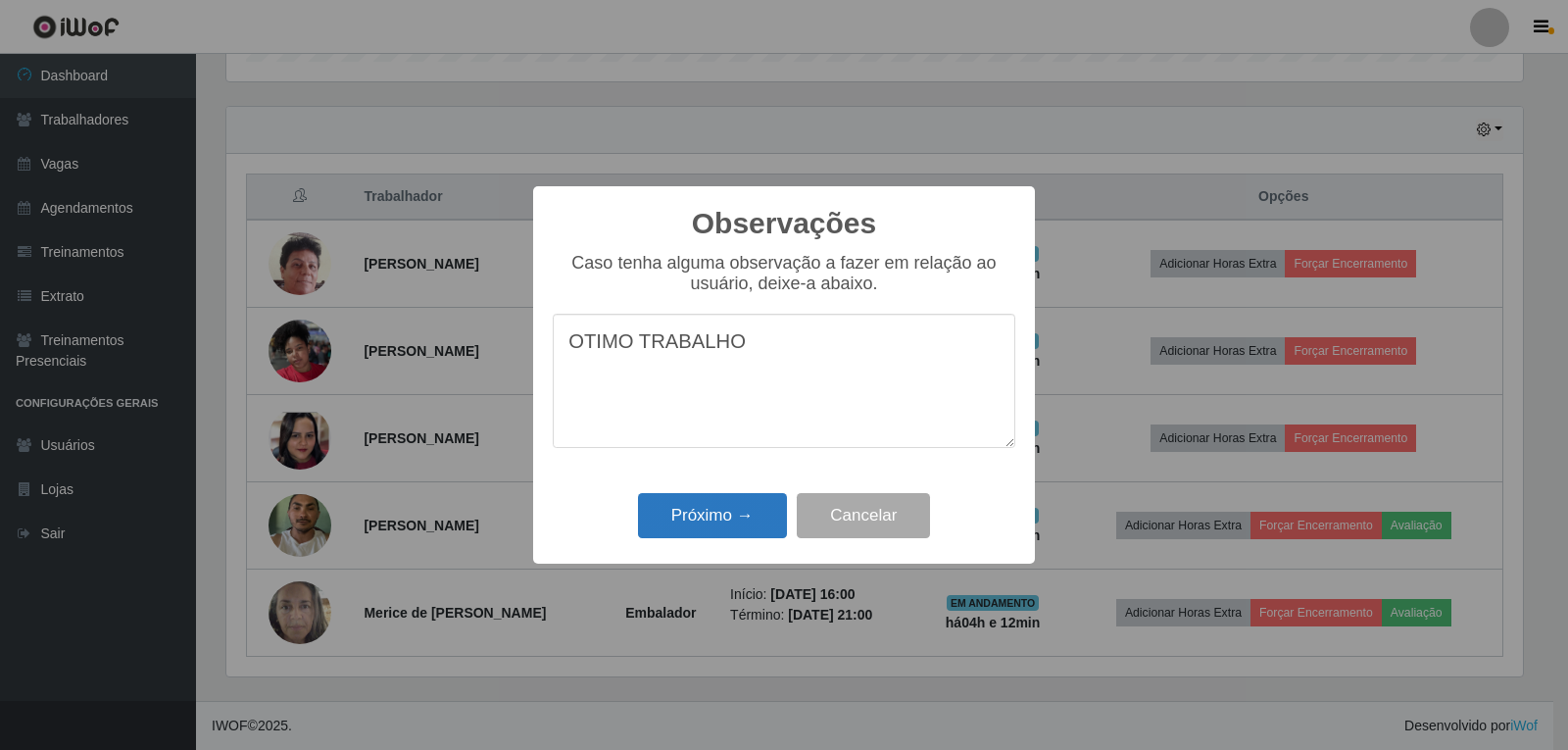
type textarea "OTIMO TRABALHO"
click at [768, 524] on button "Próximo →" at bounding box center [713, 516] width 149 height 46
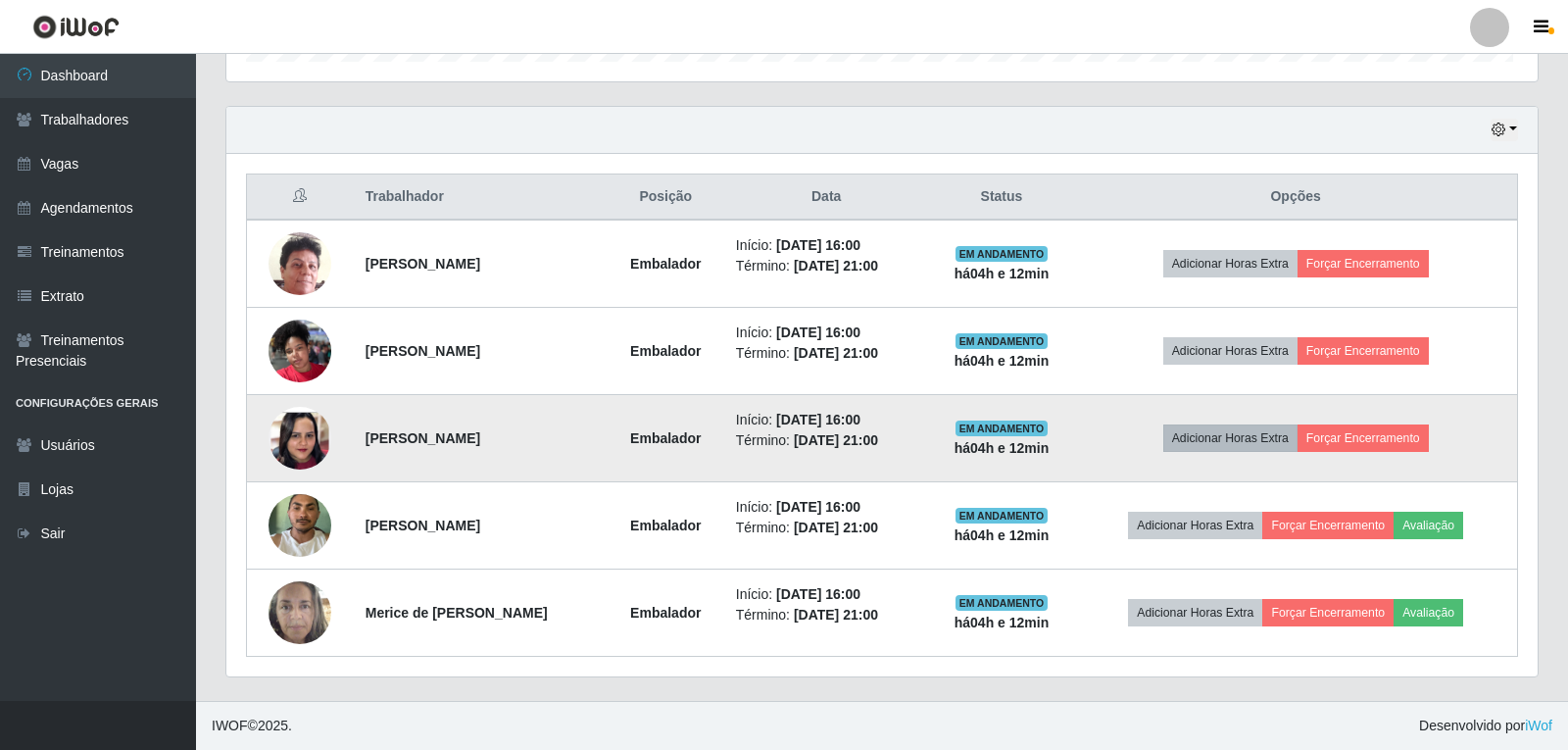
scroll to position [407, 1307]
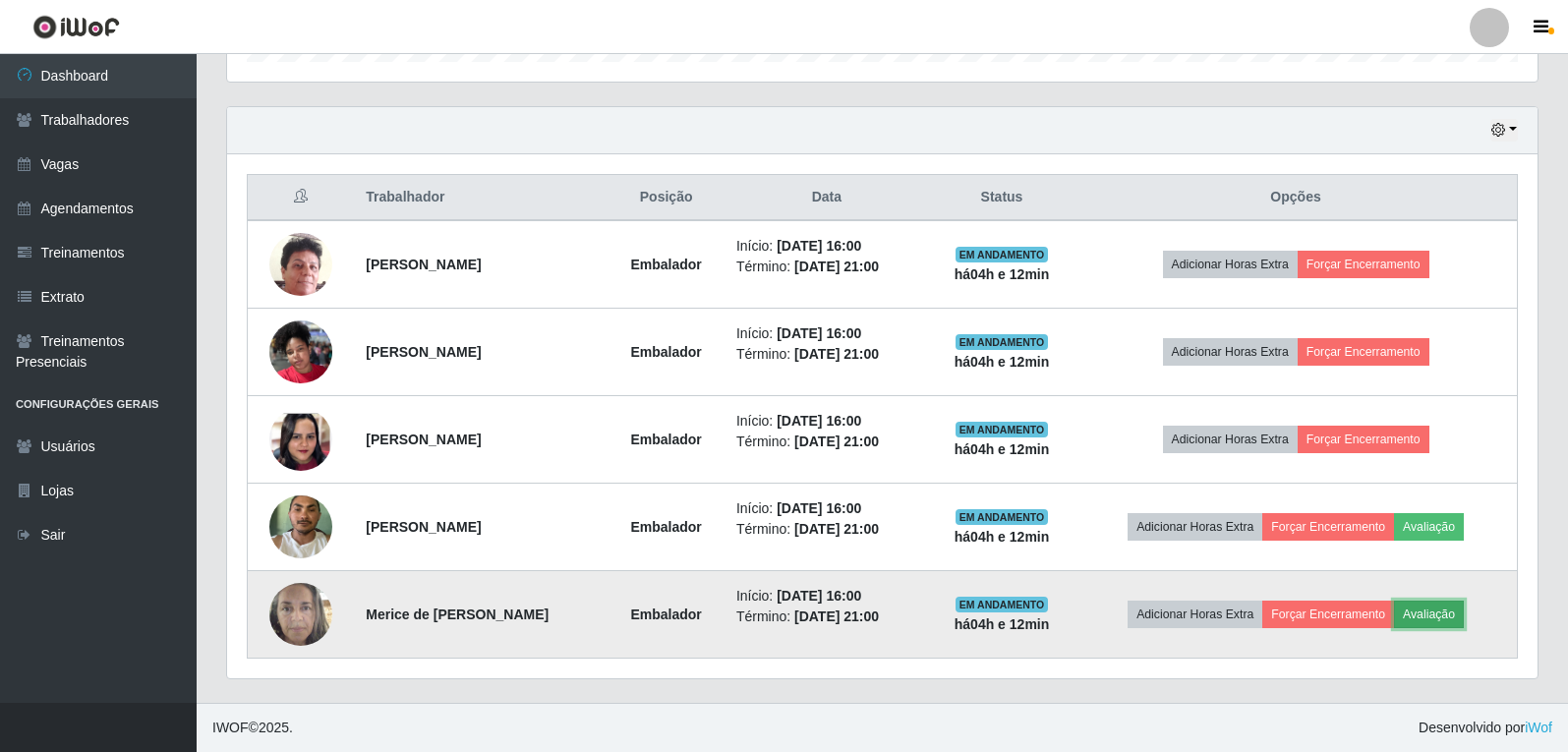
click at [1464, 612] on button "Avaliação" at bounding box center [1429, 615] width 70 height 28
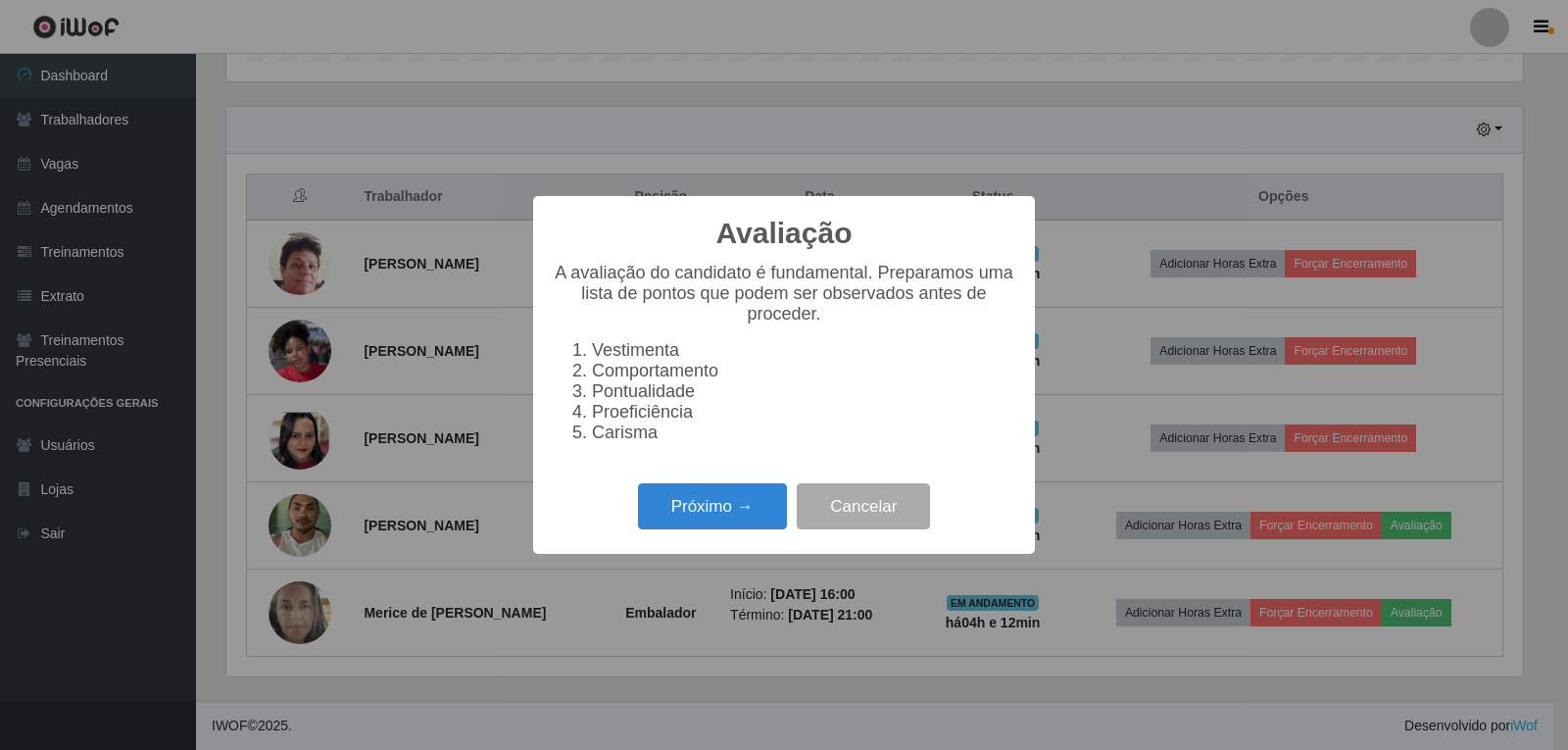
scroll to position [407, 1297]
click at [777, 530] on button "Próximo →" at bounding box center [713, 506] width 149 height 46
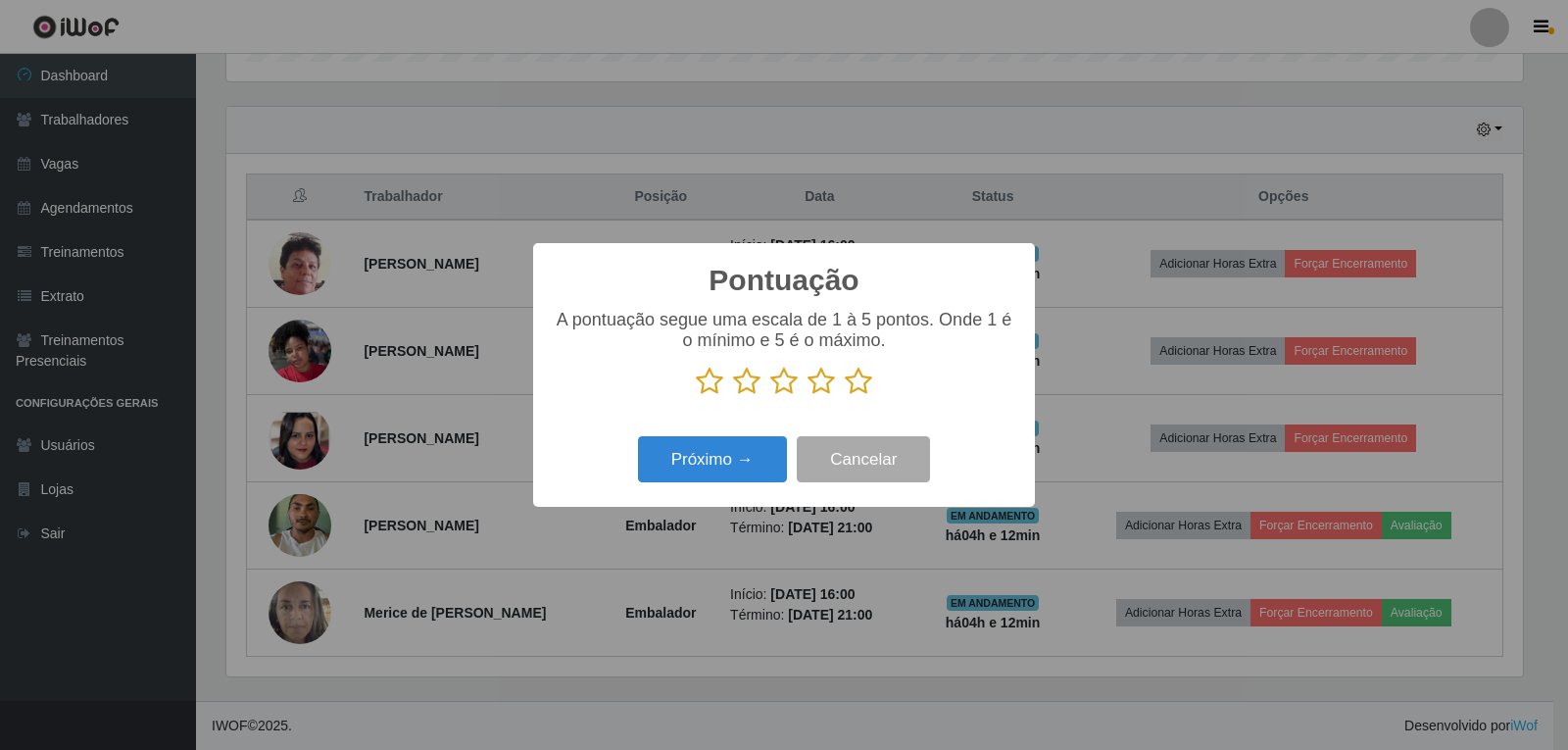
scroll to position [980293, 978950]
click at [863, 391] on icon at bounding box center [859, 381] width 28 height 30
click at [845, 396] on input "radio" at bounding box center [845, 396] width 0 height 0
click at [716, 479] on button "Próximo →" at bounding box center [713, 459] width 149 height 46
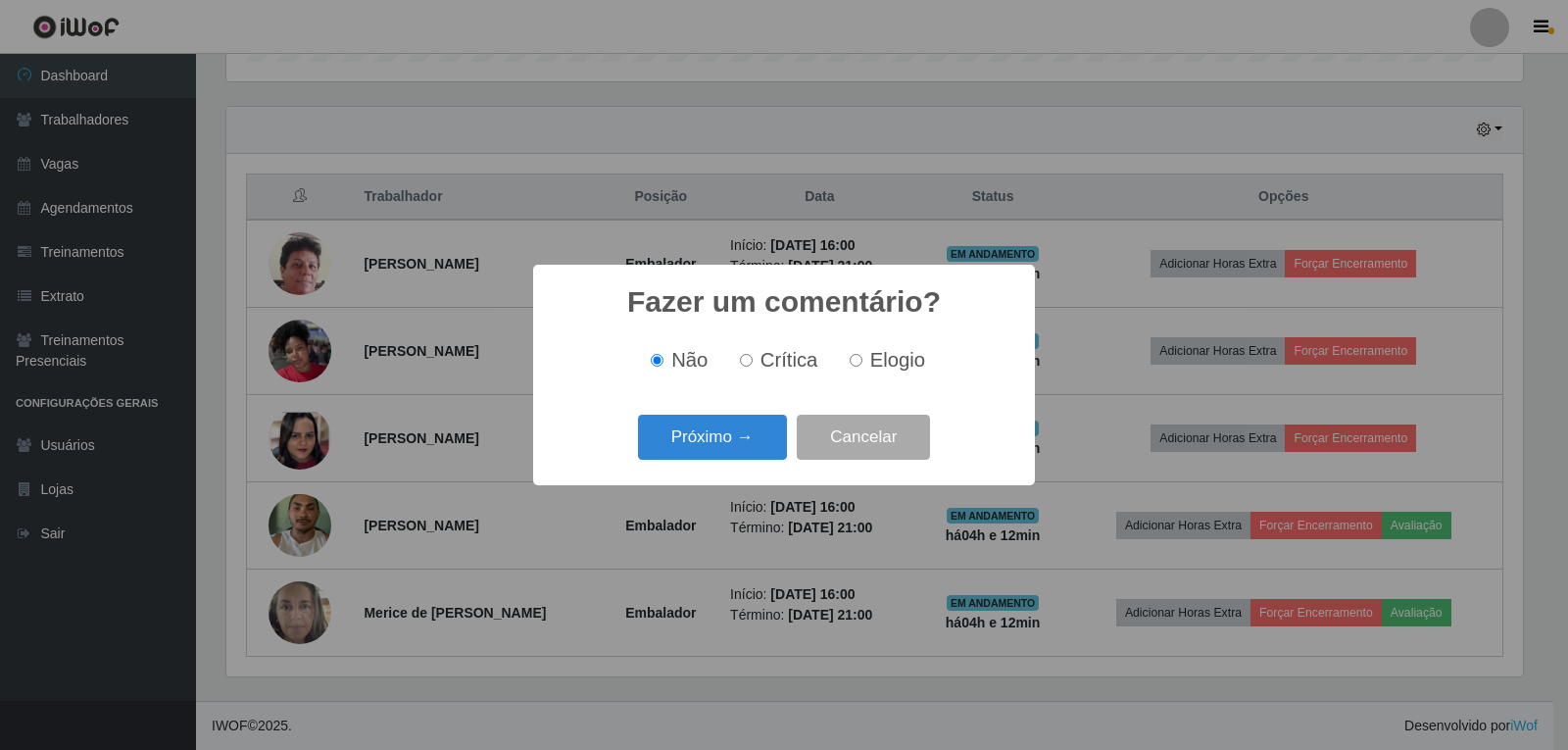
click at [866, 365] on label "Elogio" at bounding box center [884, 361] width 84 height 23
click at [862, 365] on input "Elogio" at bounding box center [856, 360] width 13 height 13
radio input "true"
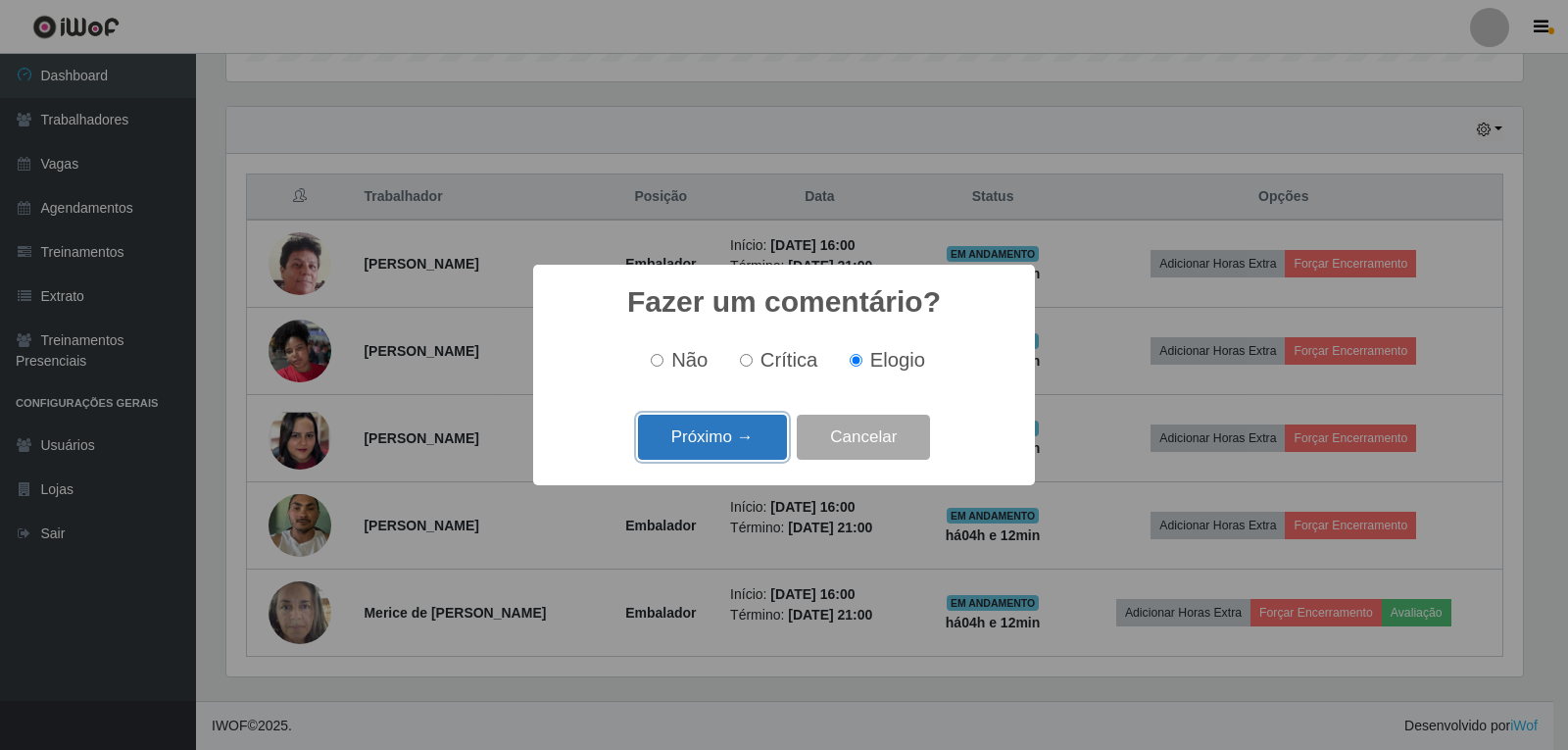
click at [748, 443] on button "Próximo →" at bounding box center [713, 437] width 149 height 46
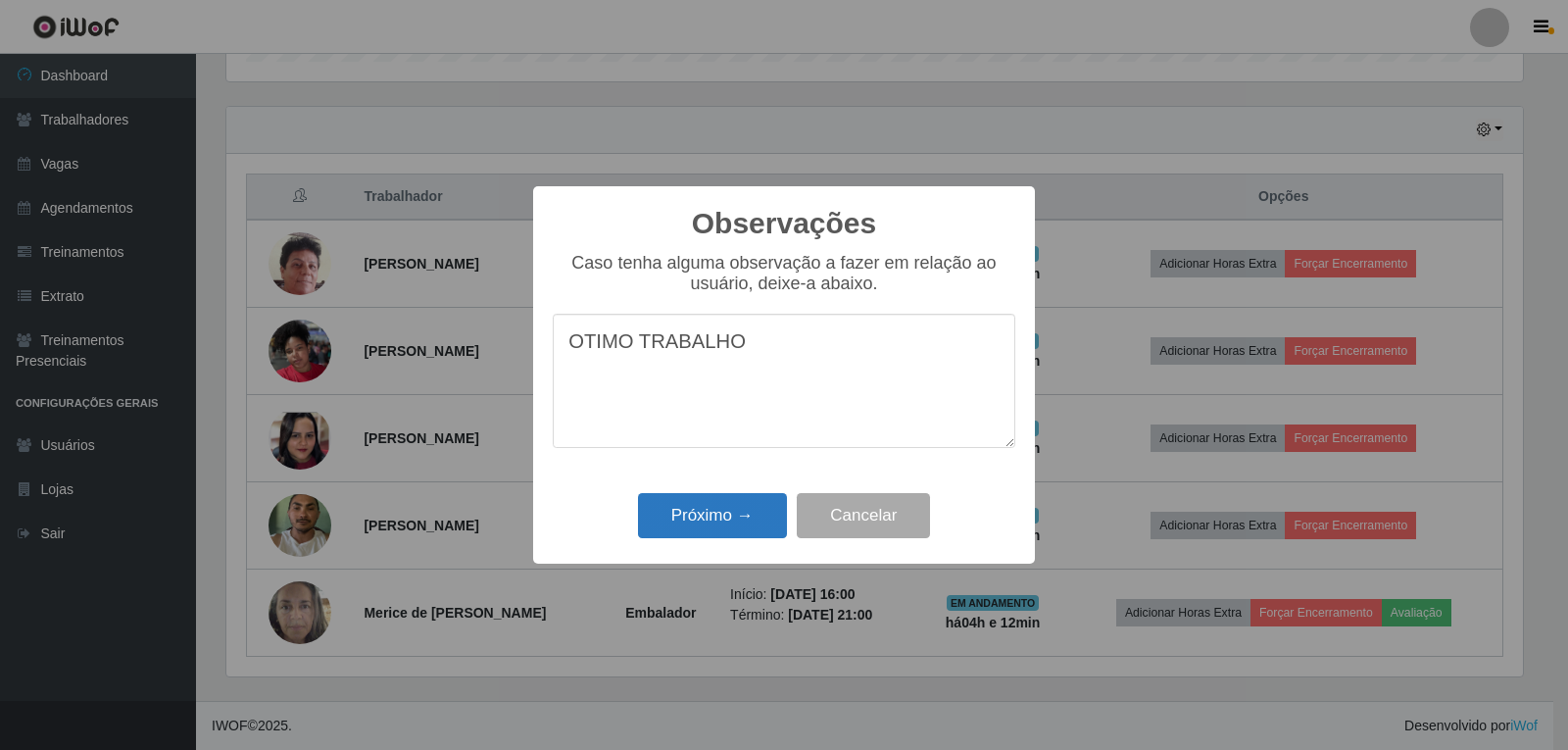
type textarea "OTIMO TRABALHO"
click at [746, 514] on button "Próximo →" at bounding box center [713, 516] width 149 height 46
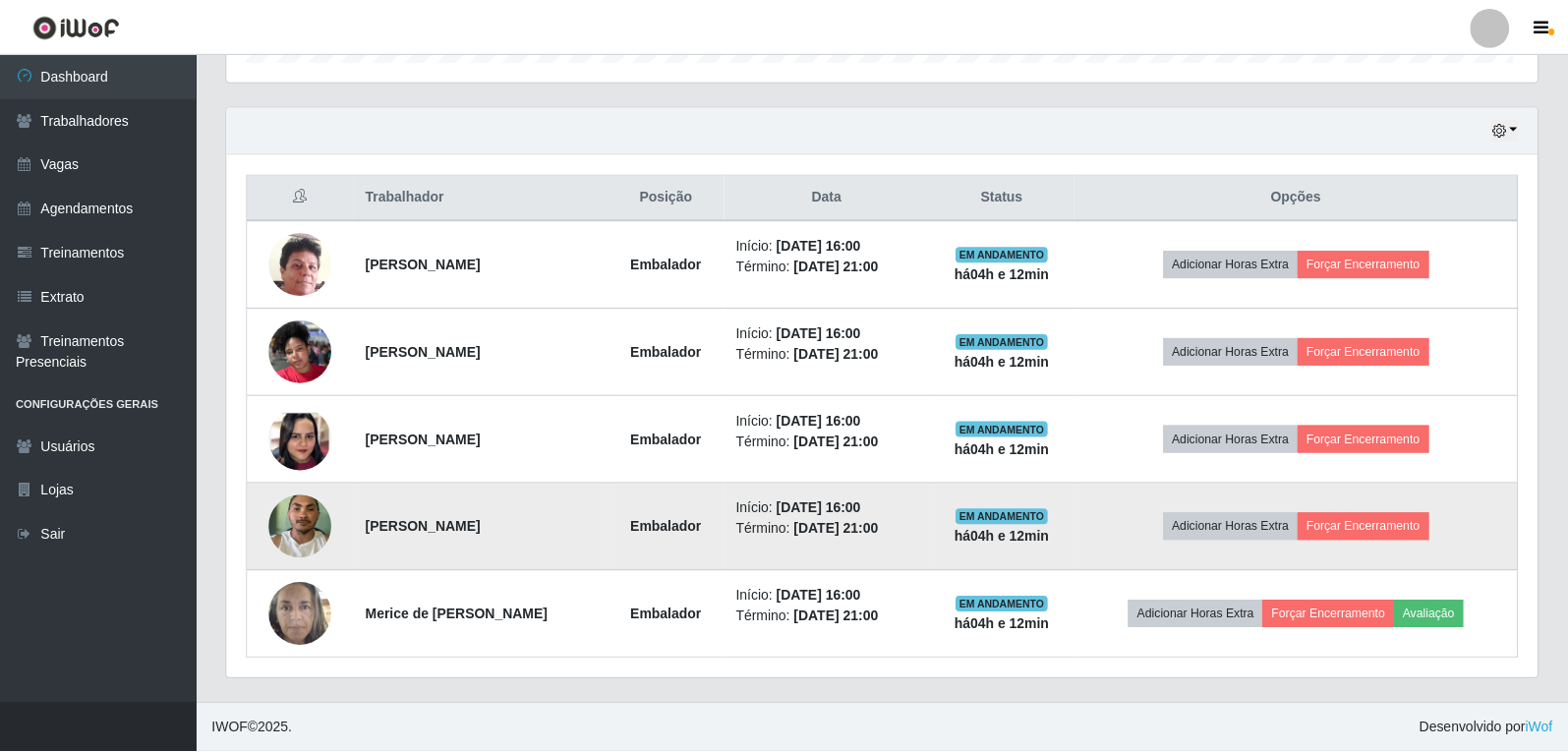
scroll to position [408, 1311]
